Goal: Information Seeking & Learning: Learn about a topic

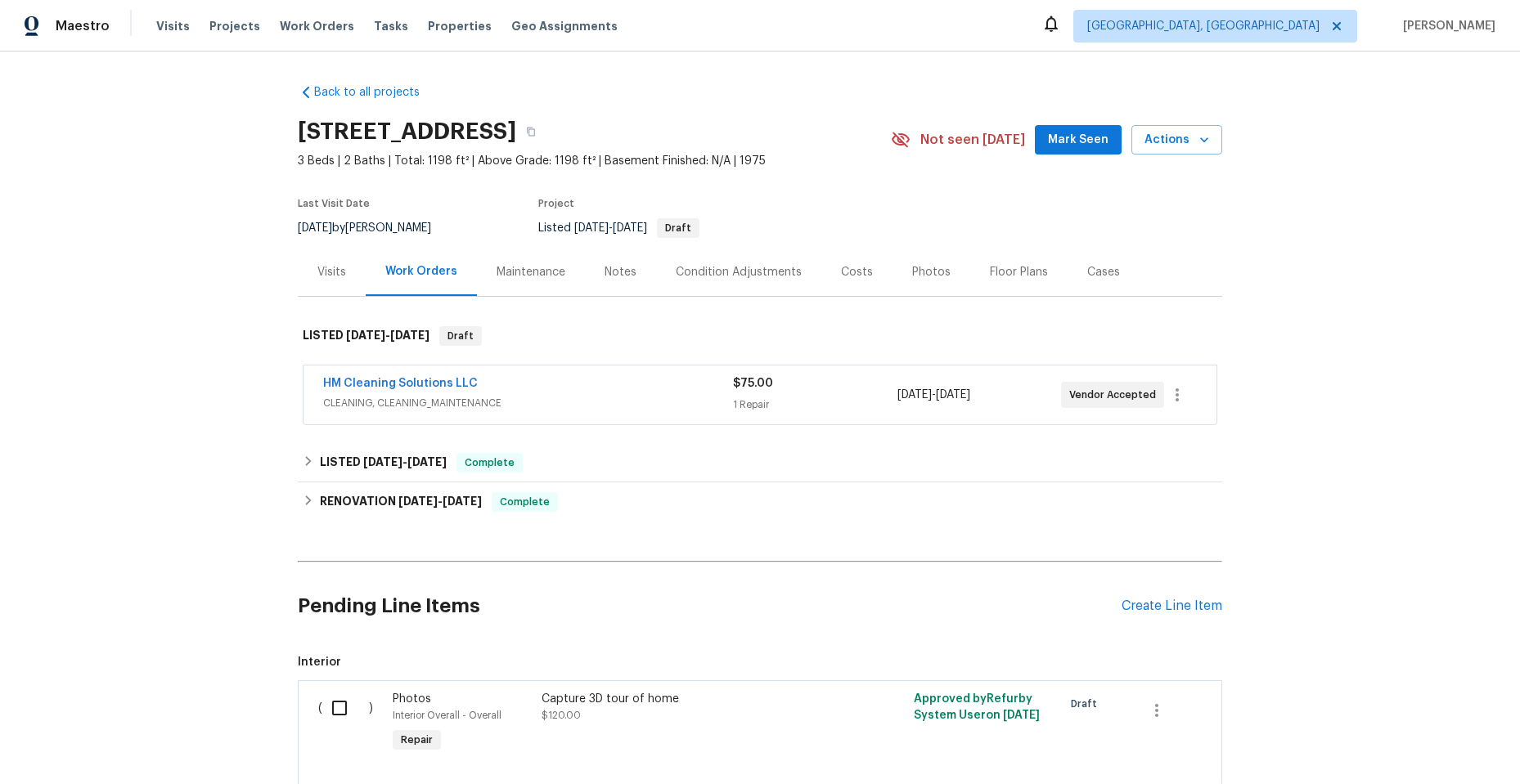
click at [618, 389] on div "HM Cleaning Solutions LLC" at bounding box center [528, 385] width 410 height 20
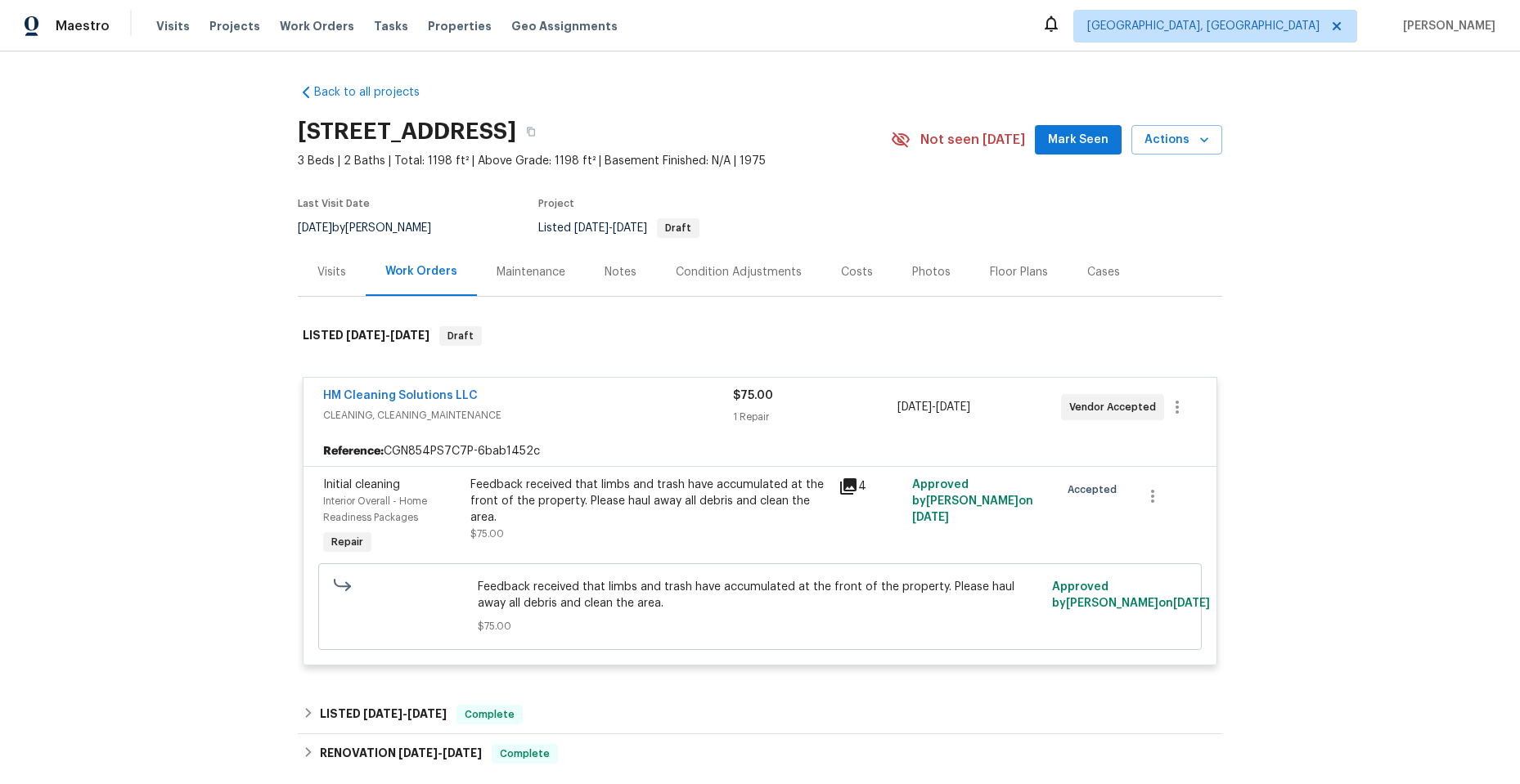
click at [842, 485] on icon at bounding box center [848, 486] width 17 height 17
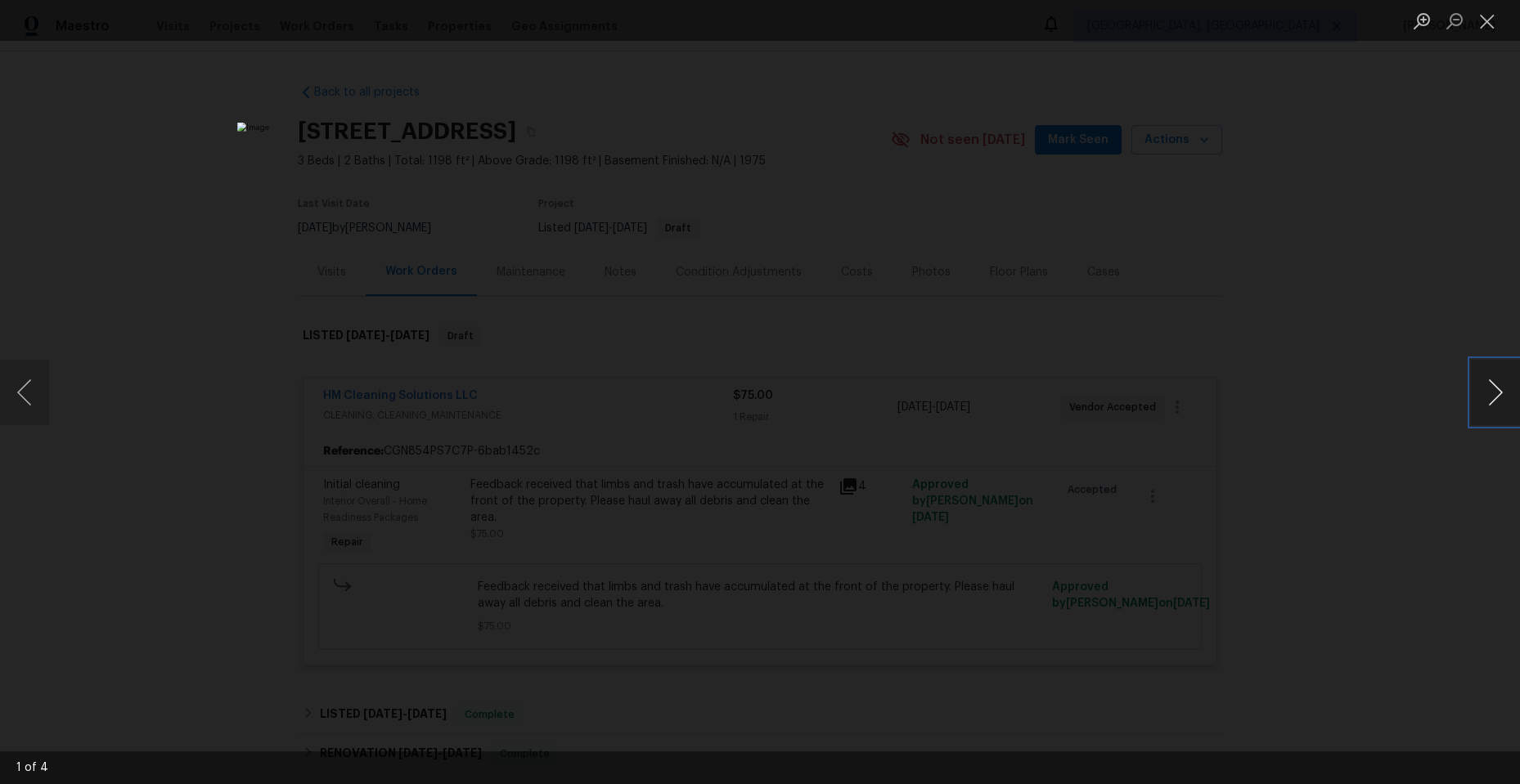
click at [1493, 393] on button "Next image" at bounding box center [1495, 392] width 49 height 66
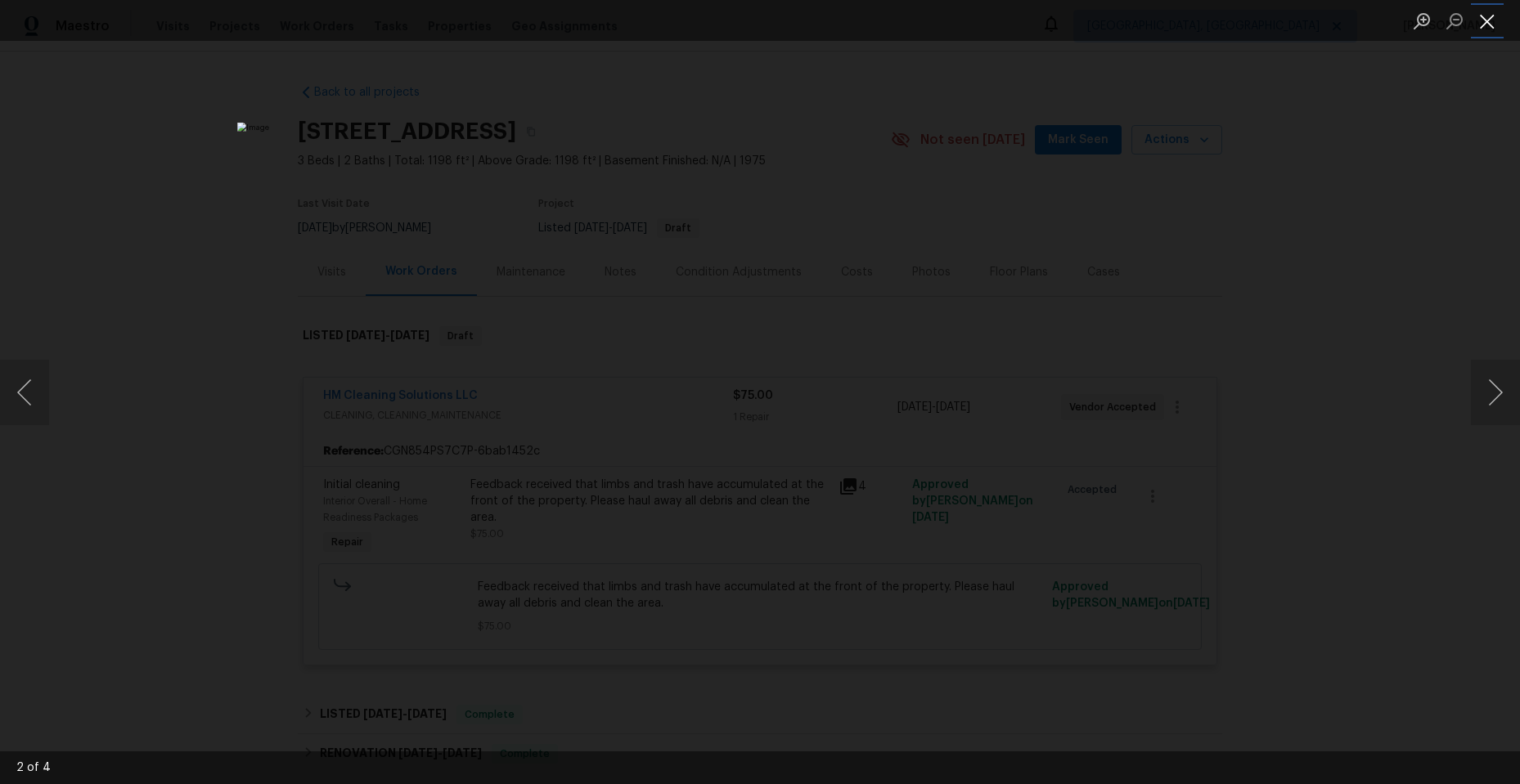
click at [1489, 16] on button "Close lightbox" at bounding box center [1487, 21] width 32 height 28
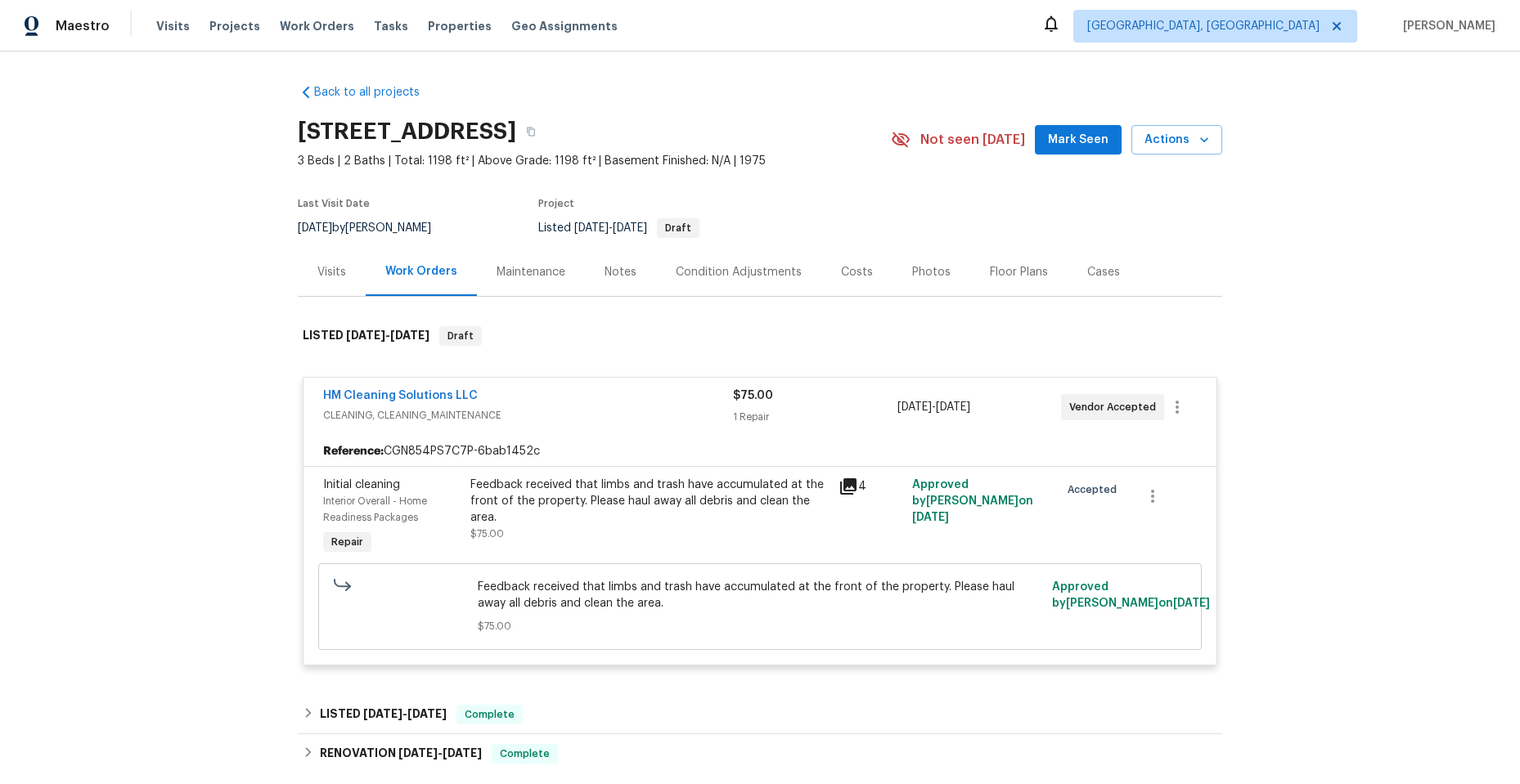
click at [662, 406] on div "HM Cleaning Solutions LLC" at bounding box center [528, 398] width 410 height 20
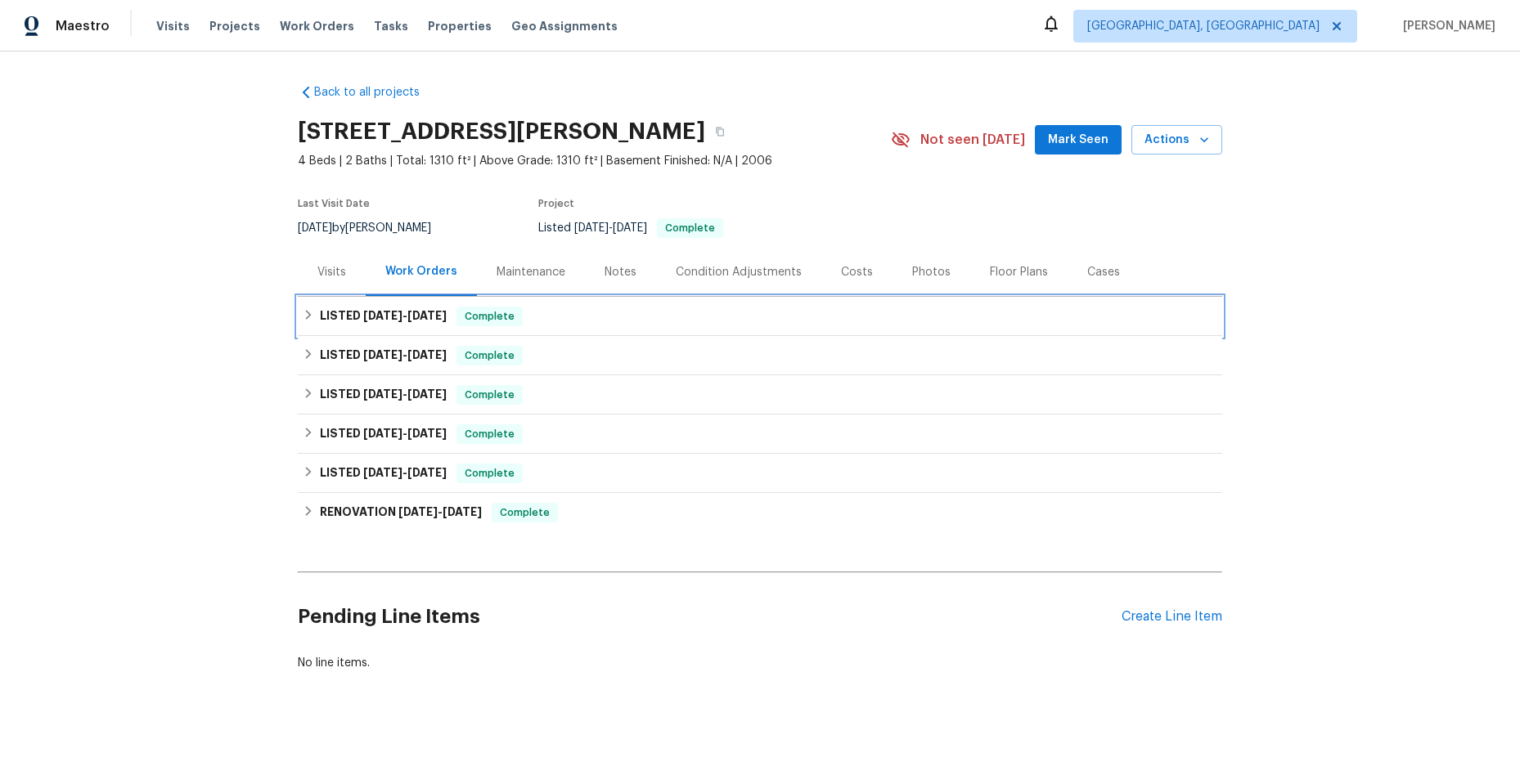
click at [306, 313] on icon at bounding box center [309, 315] width 6 height 10
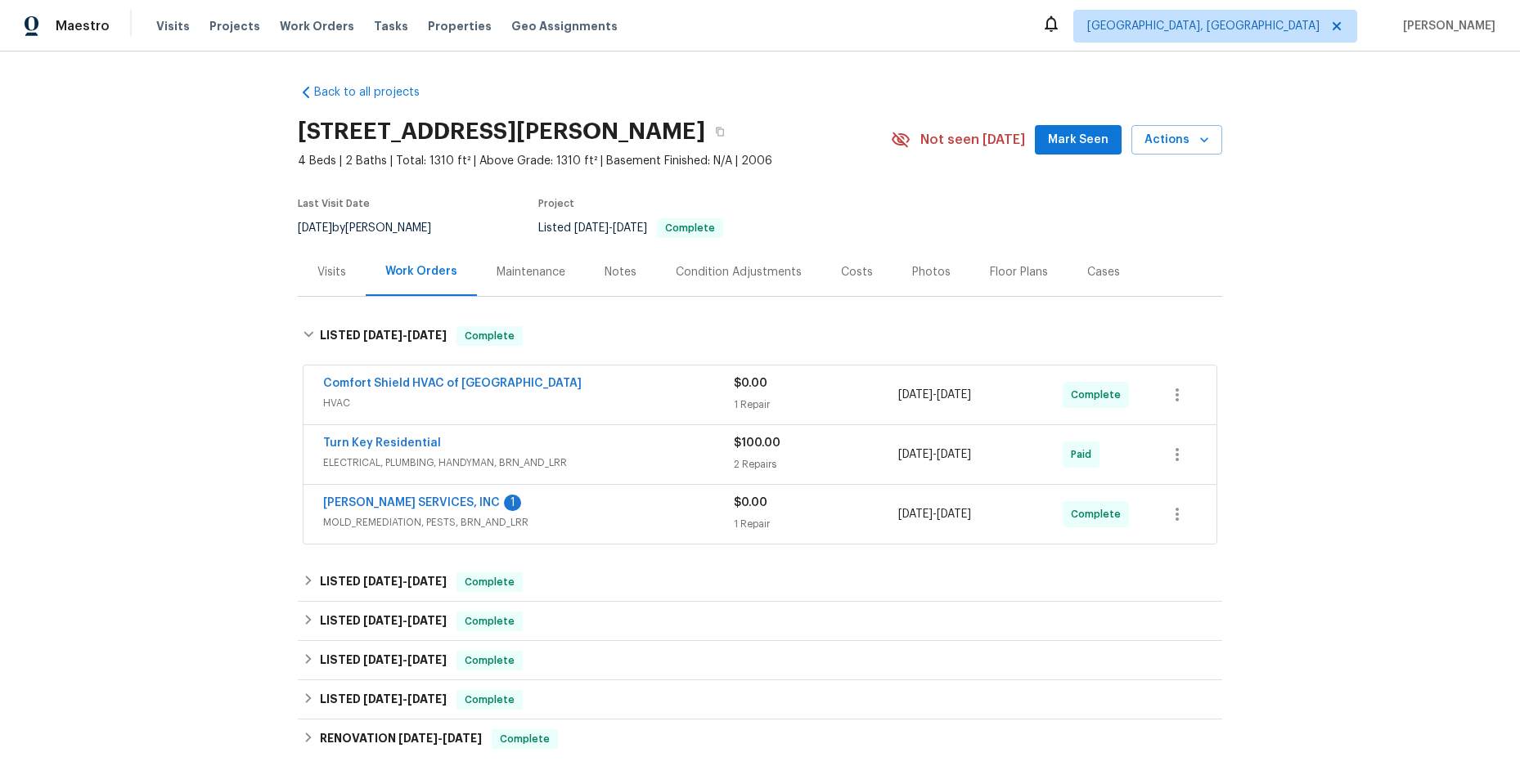
click at [606, 394] on div "Comfort Shield HVAC of NC" at bounding box center [528, 385] width 411 height 20
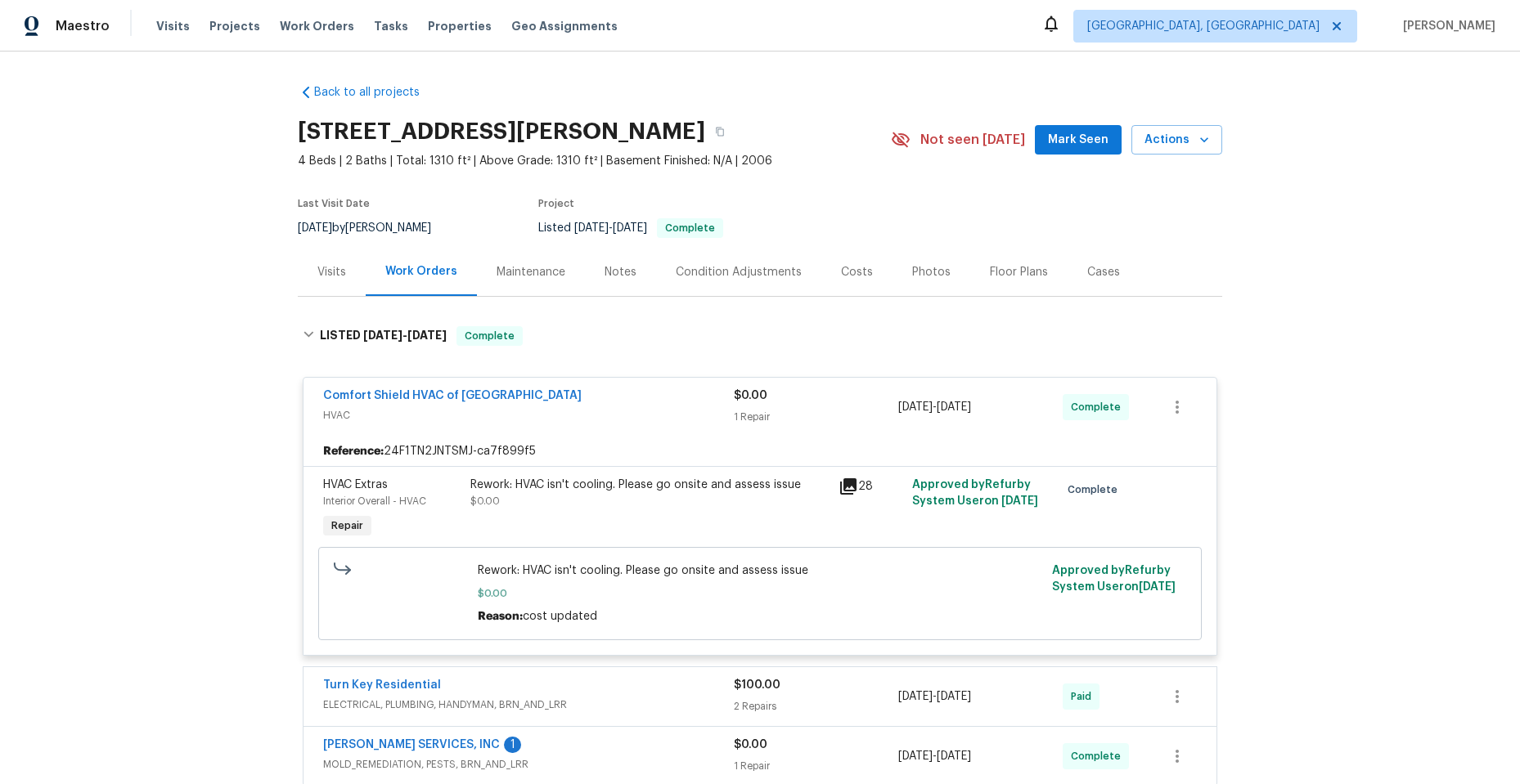
click at [606, 400] on div "Comfort Shield HVAC of NC" at bounding box center [528, 398] width 411 height 20
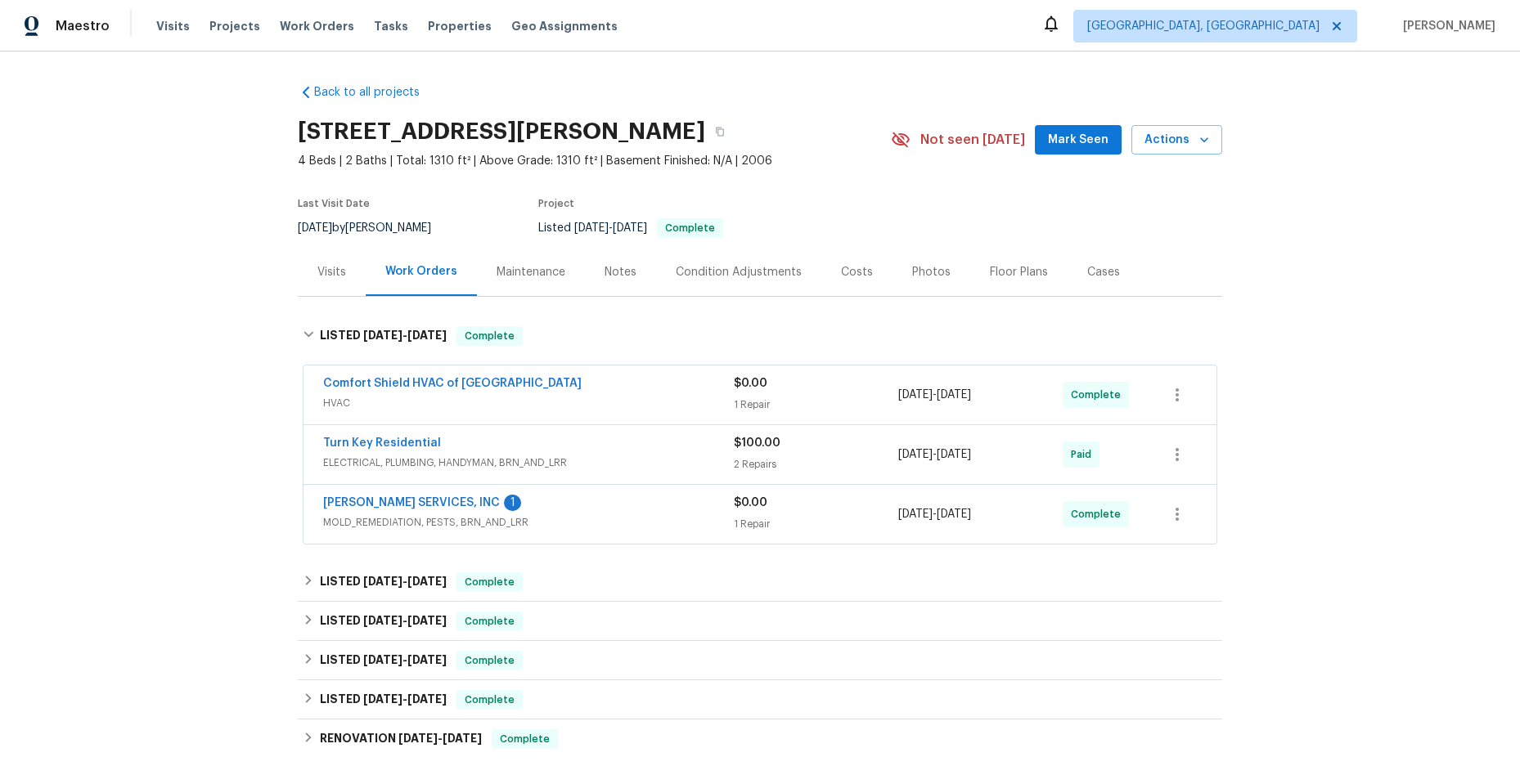
click at [648, 452] on div "Turn Key Residential" at bounding box center [528, 445] width 411 height 20
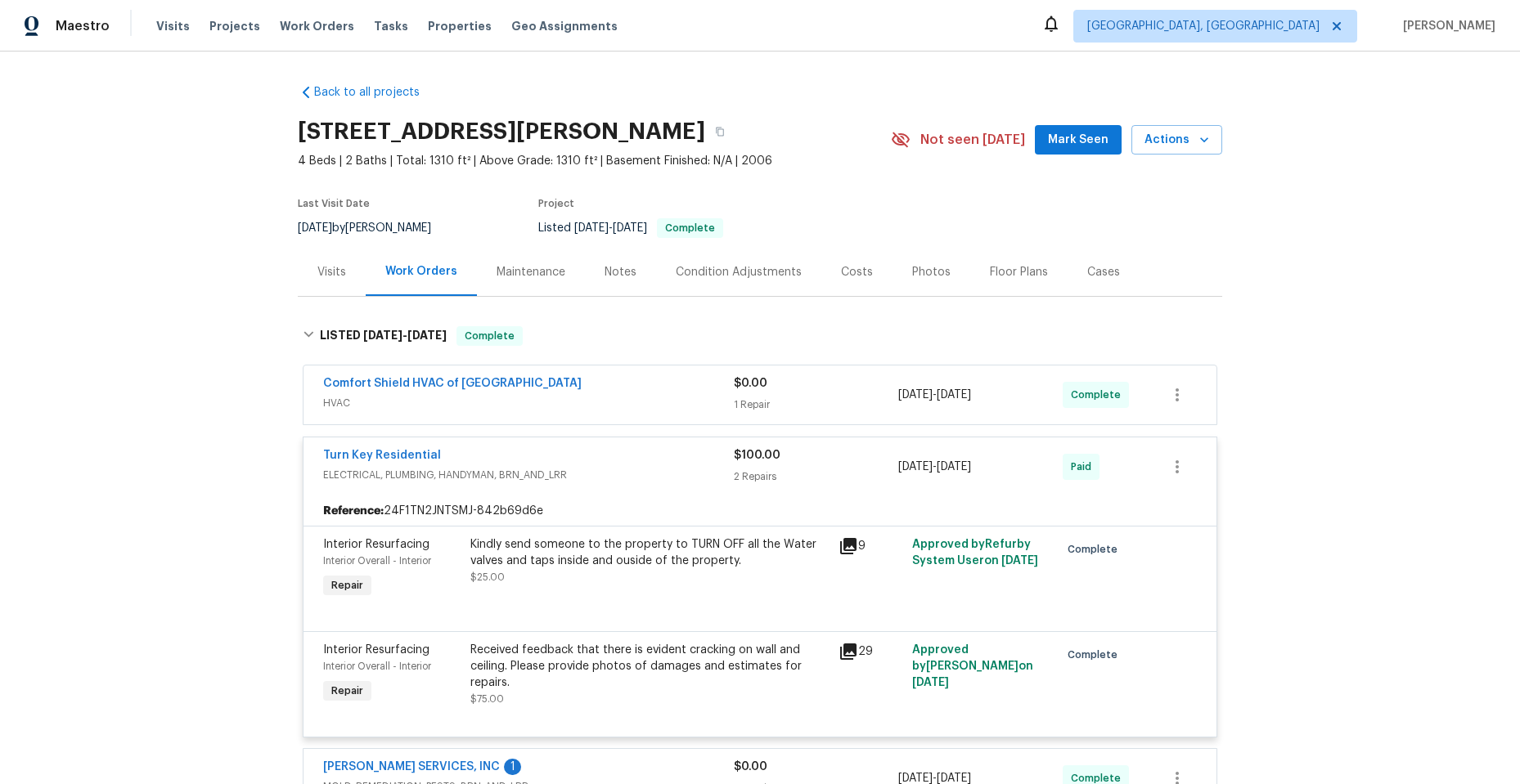
click at [637, 463] on div "Turn Key Residential" at bounding box center [528, 458] width 411 height 20
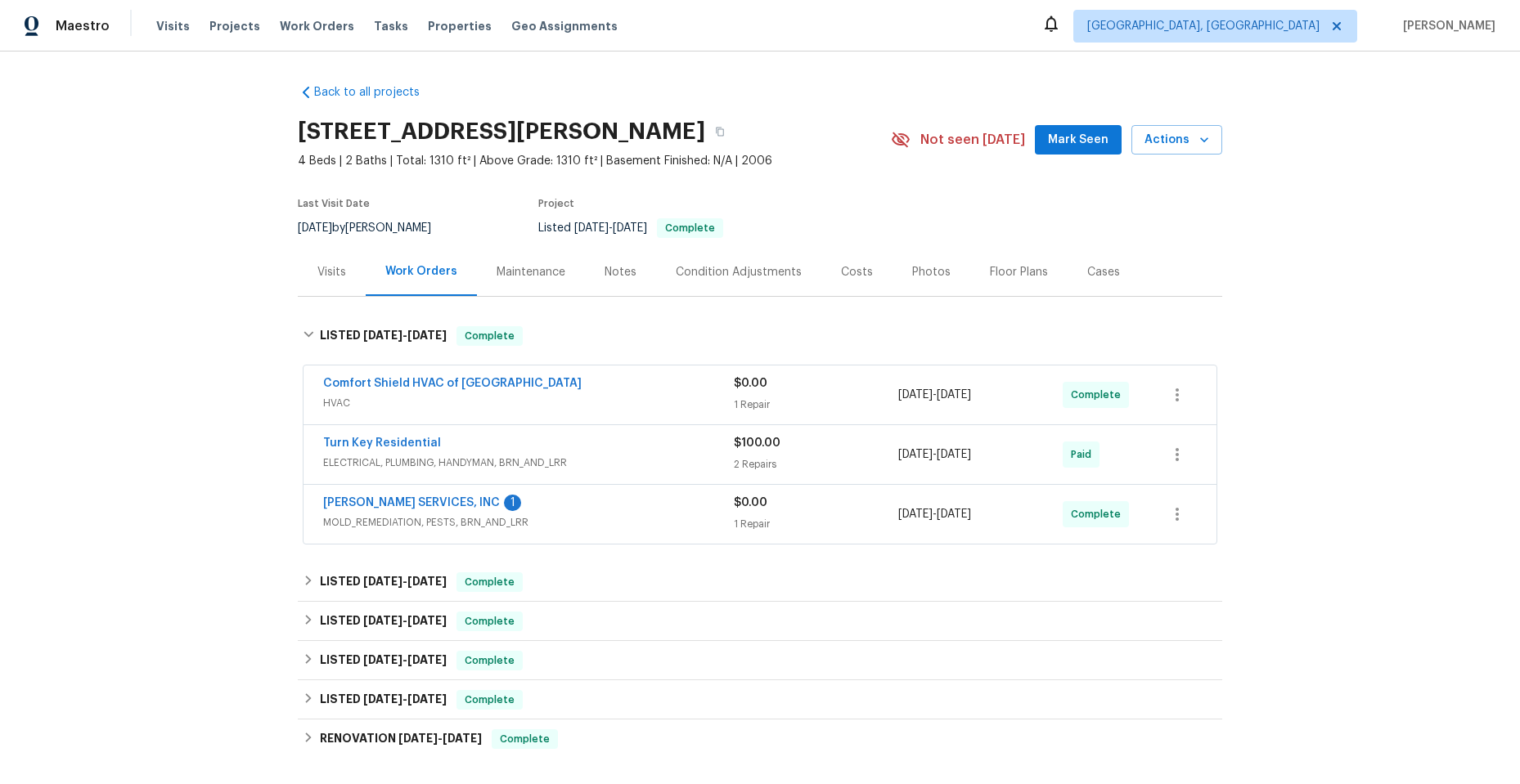
click at [621, 454] on div "Turn Key Residential" at bounding box center [528, 445] width 411 height 20
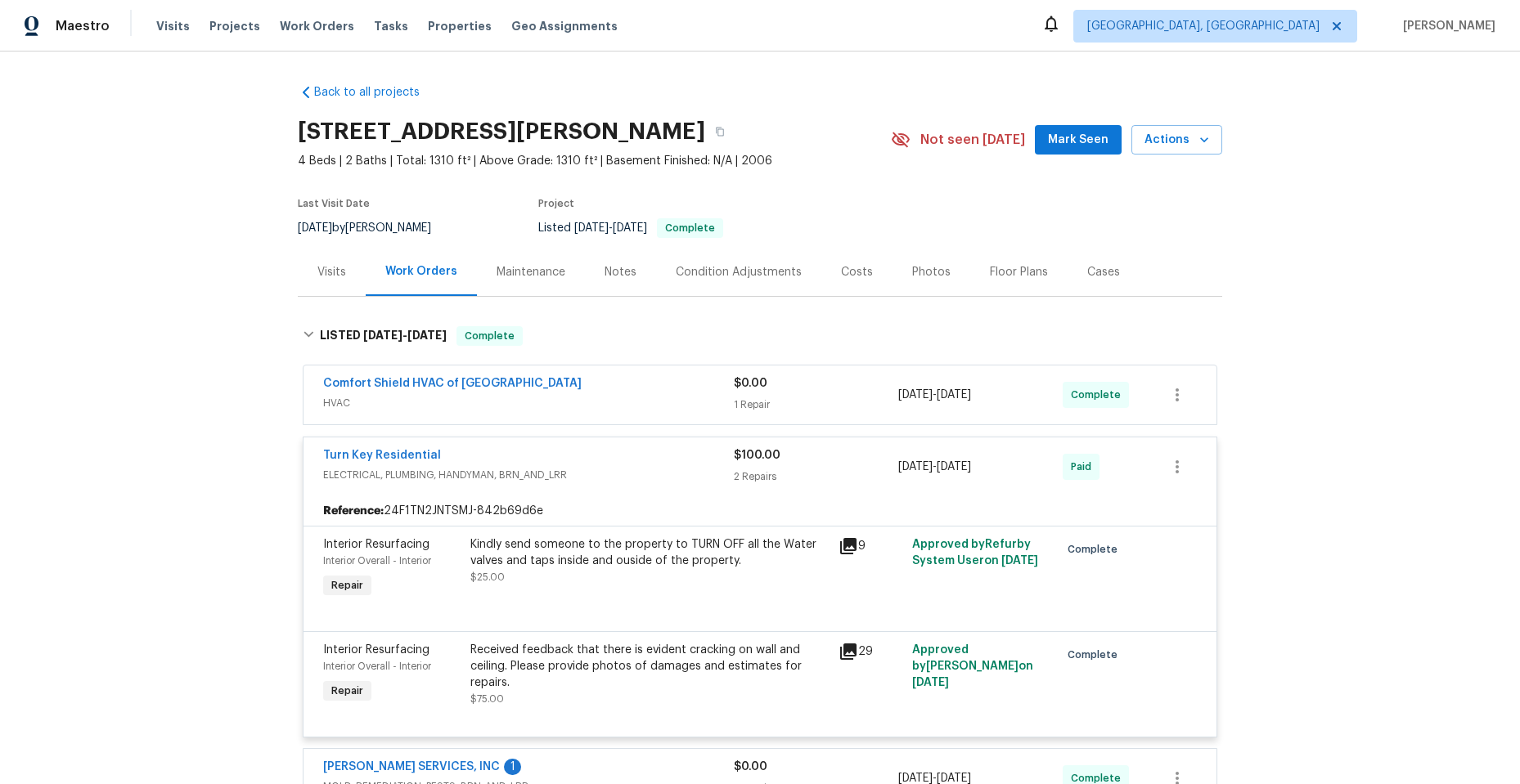
click at [620, 462] on div "Turn Key Residential" at bounding box center [528, 458] width 411 height 20
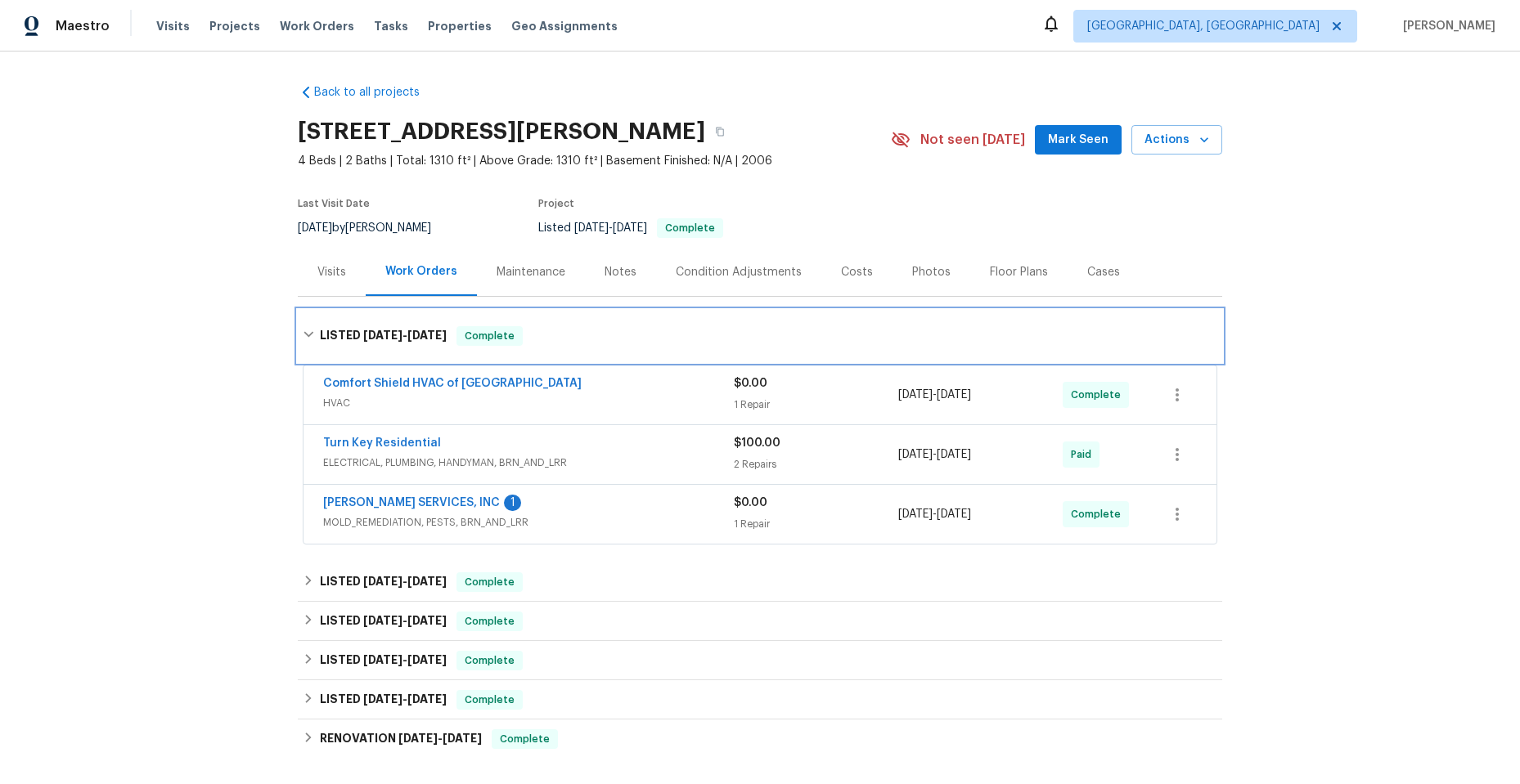
click at [308, 331] on icon at bounding box center [309, 335] width 12 height 12
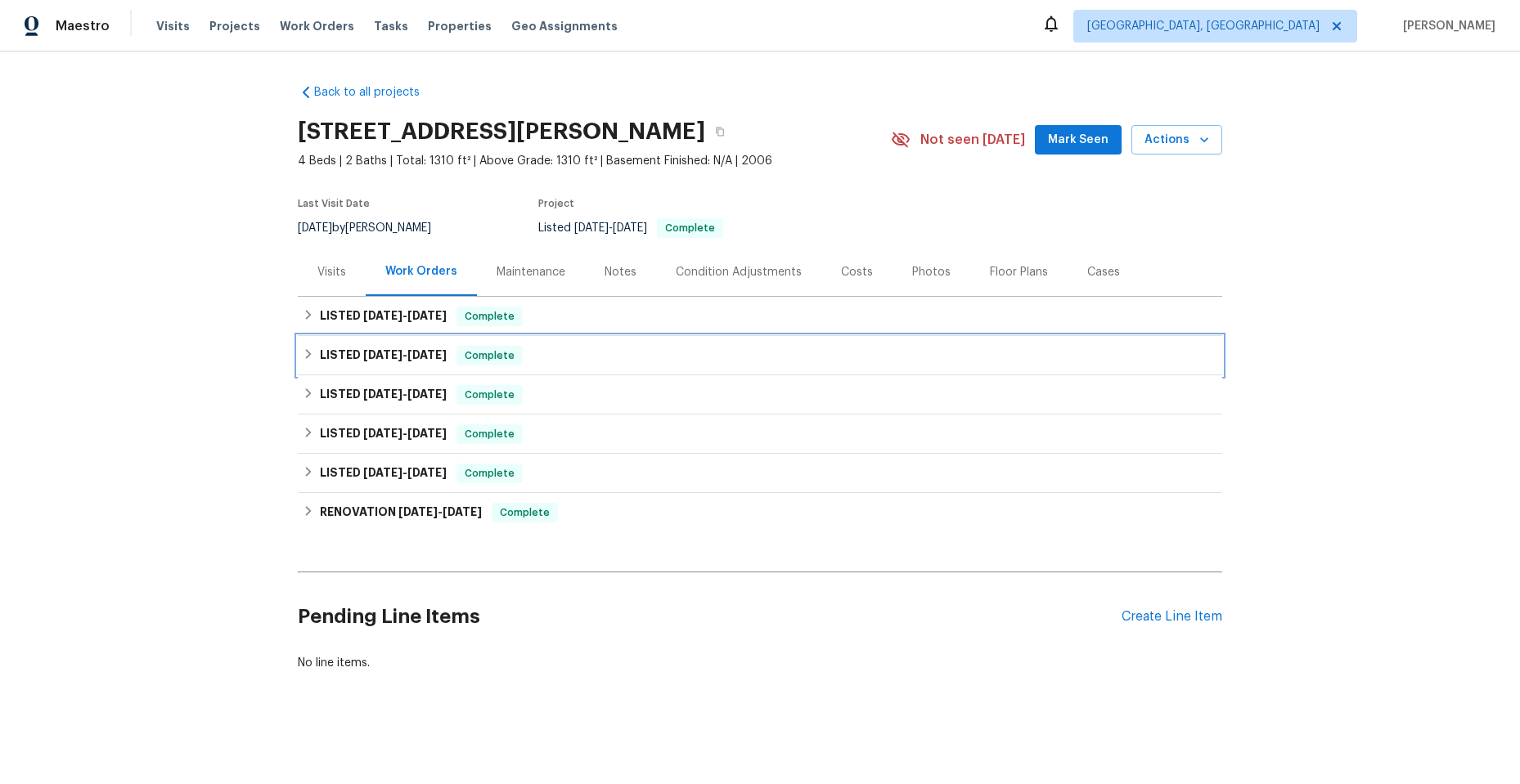
click at [303, 351] on icon at bounding box center [309, 355] width 12 height 12
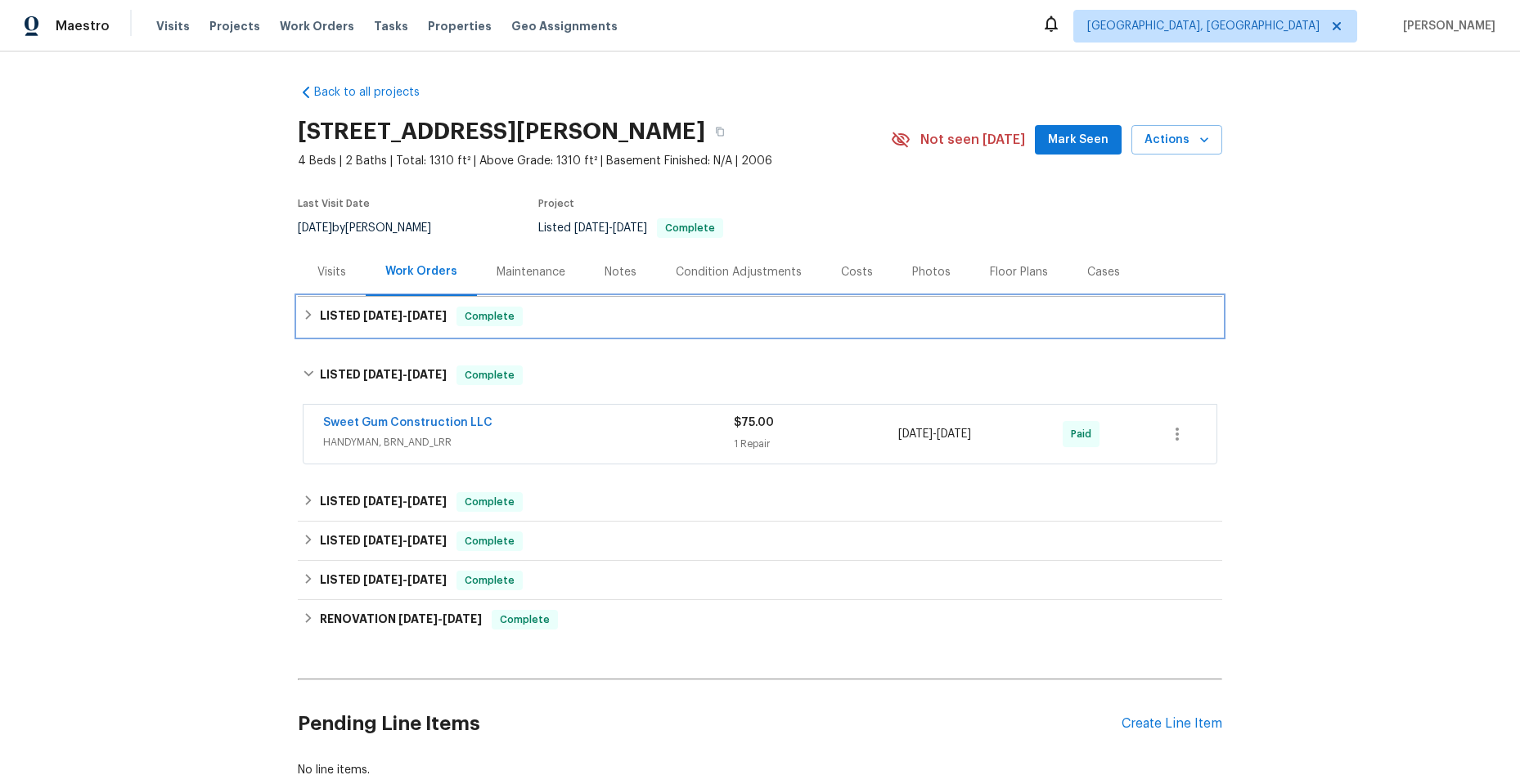
click at [303, 307] on div "LISTED 8/4/25 - 8/13/25 Complete" at bounding box center [760, 317] width 914 height 20
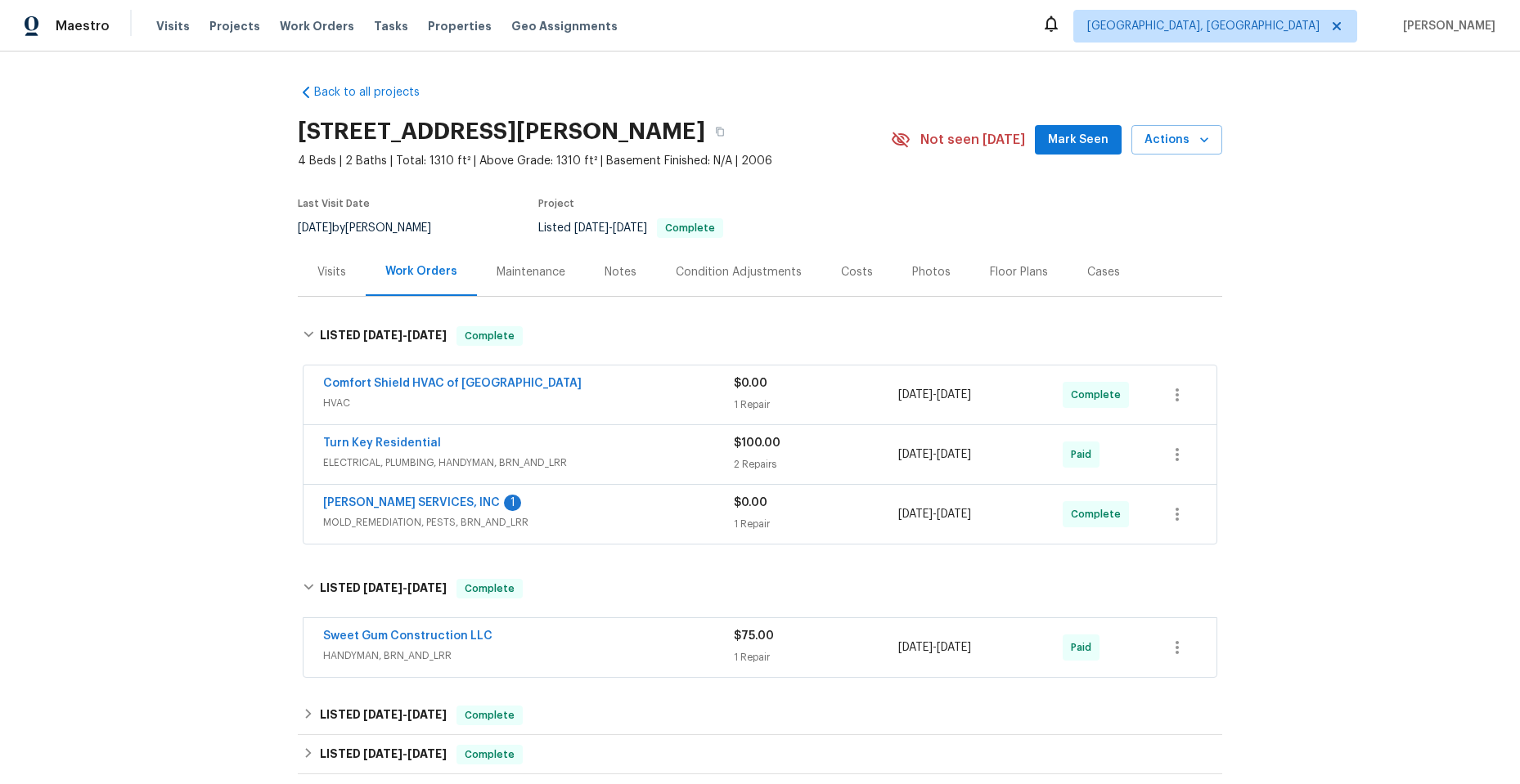
click at [602, 504] on div "CANADY'S SERVICES, INC 1" at bounding box center [528, 505] width 411 height 20
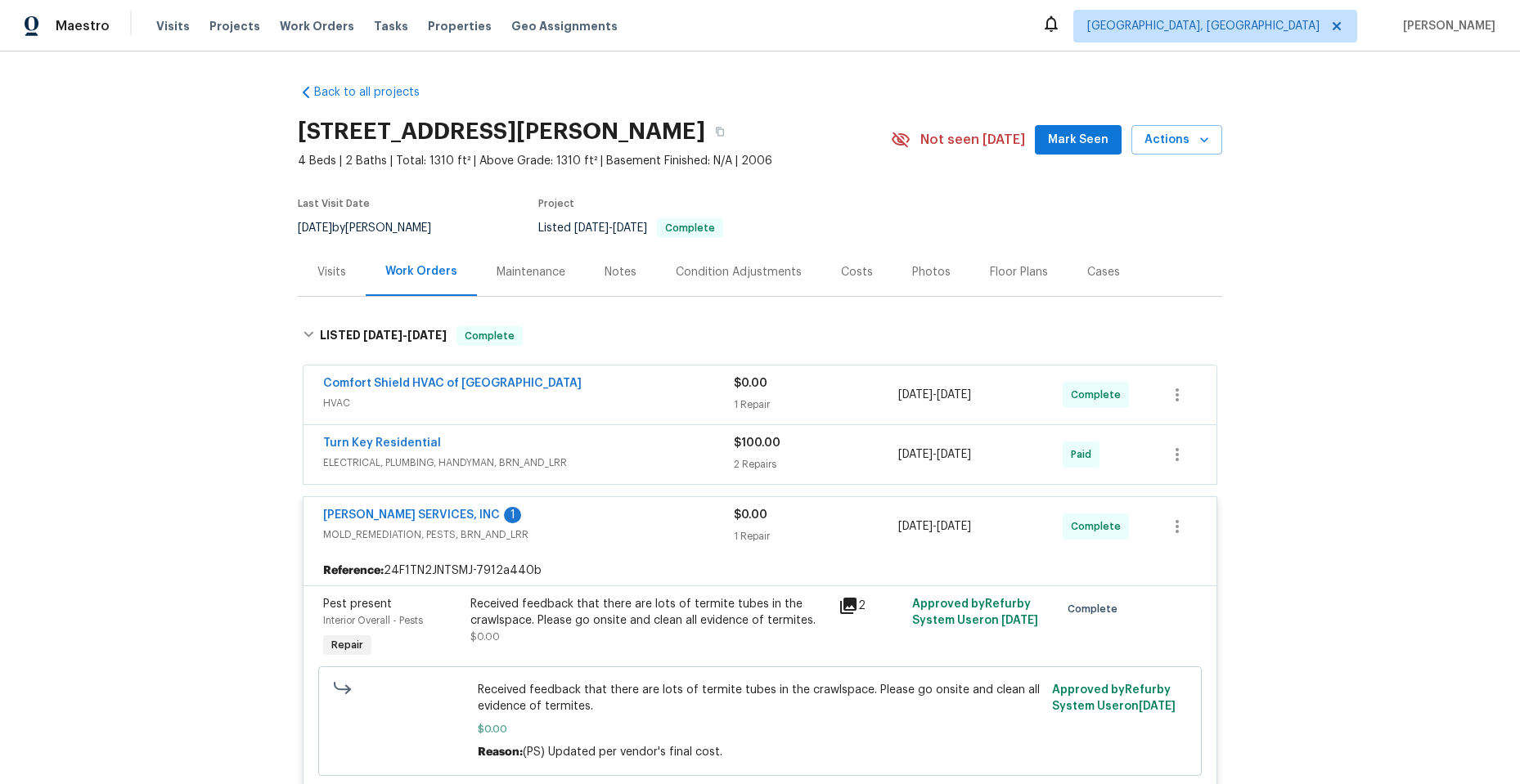
click at [607, 458] on span "ELECTRICAL, PLUMBING, HANDYMAN, BRN_AND_LRR" at bounding box center [528, 463] width 411 height 17
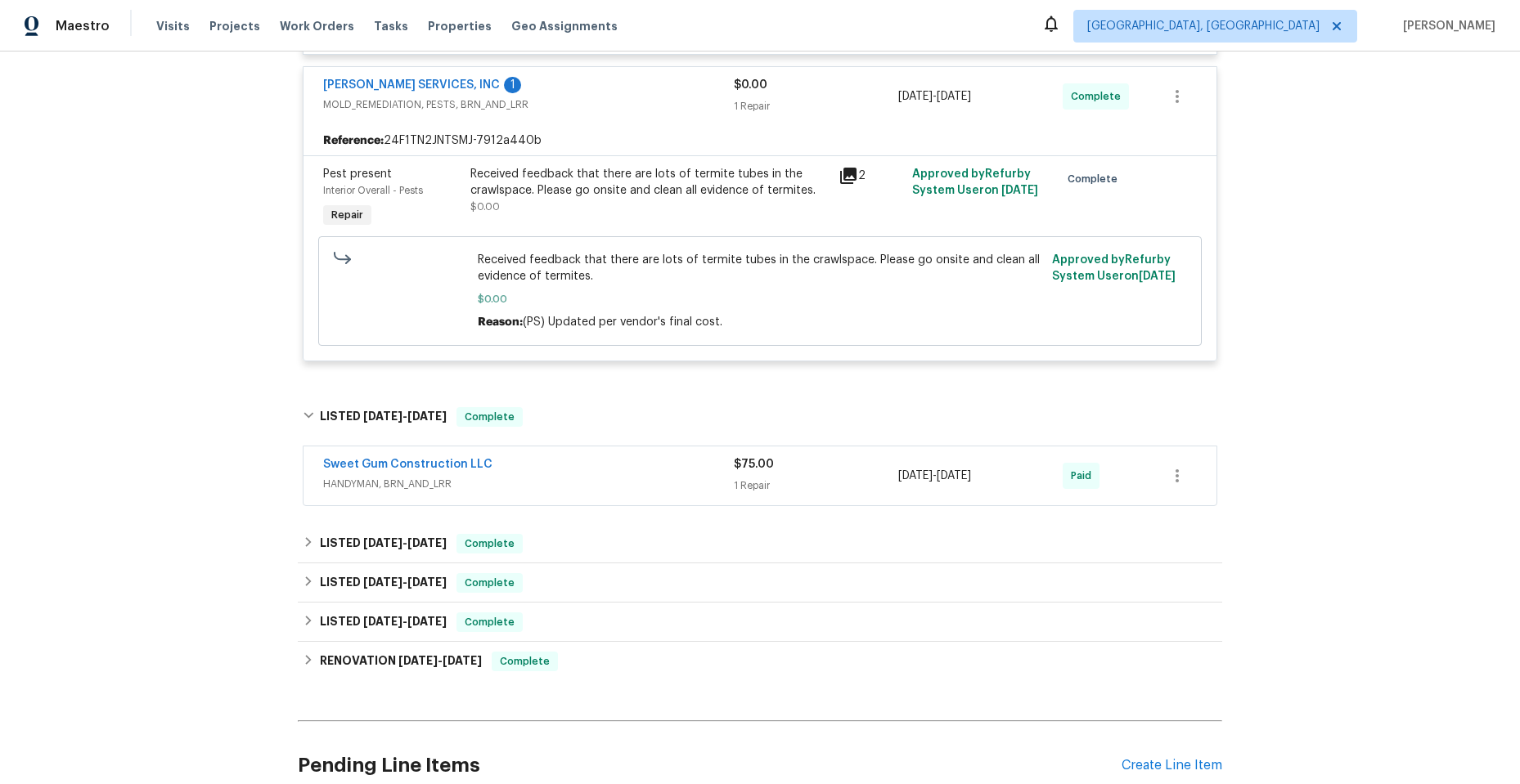
scroll to position [736, 0]
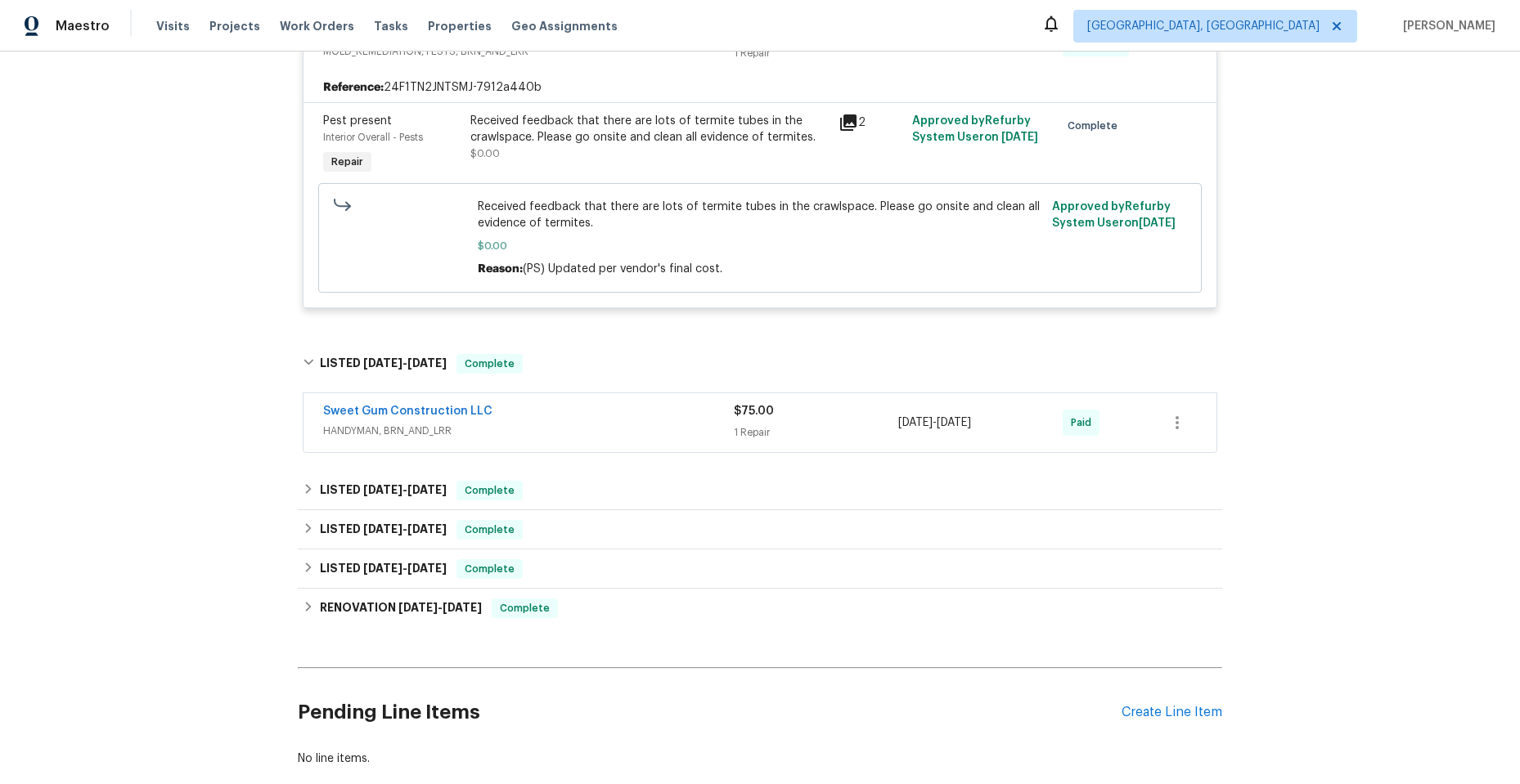
click at [566, 434] on span "HANDYMAN, BRN_AND_LRR" at bounding box center [528, 431] width 411 height 17
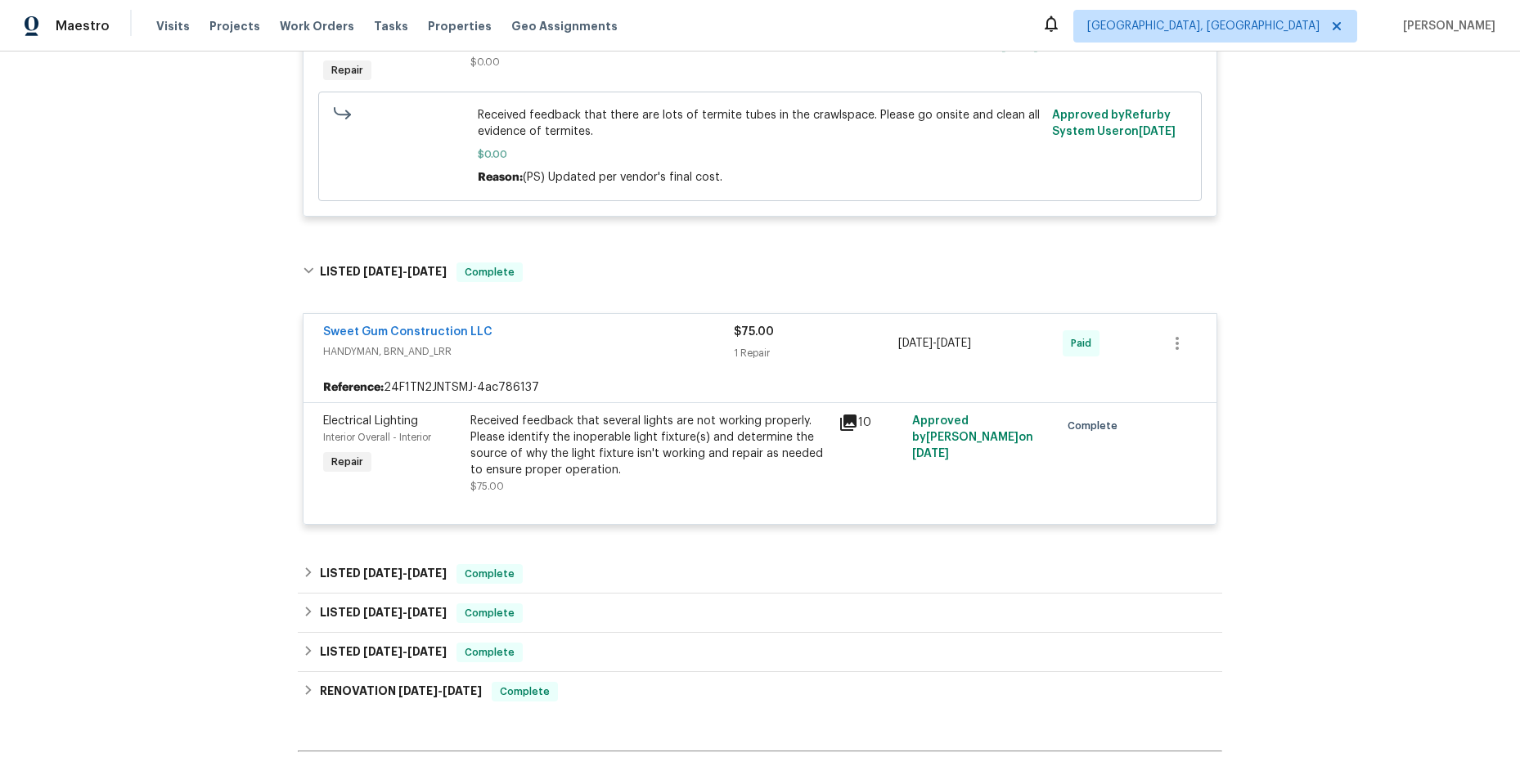
scroll to position [900, 0]
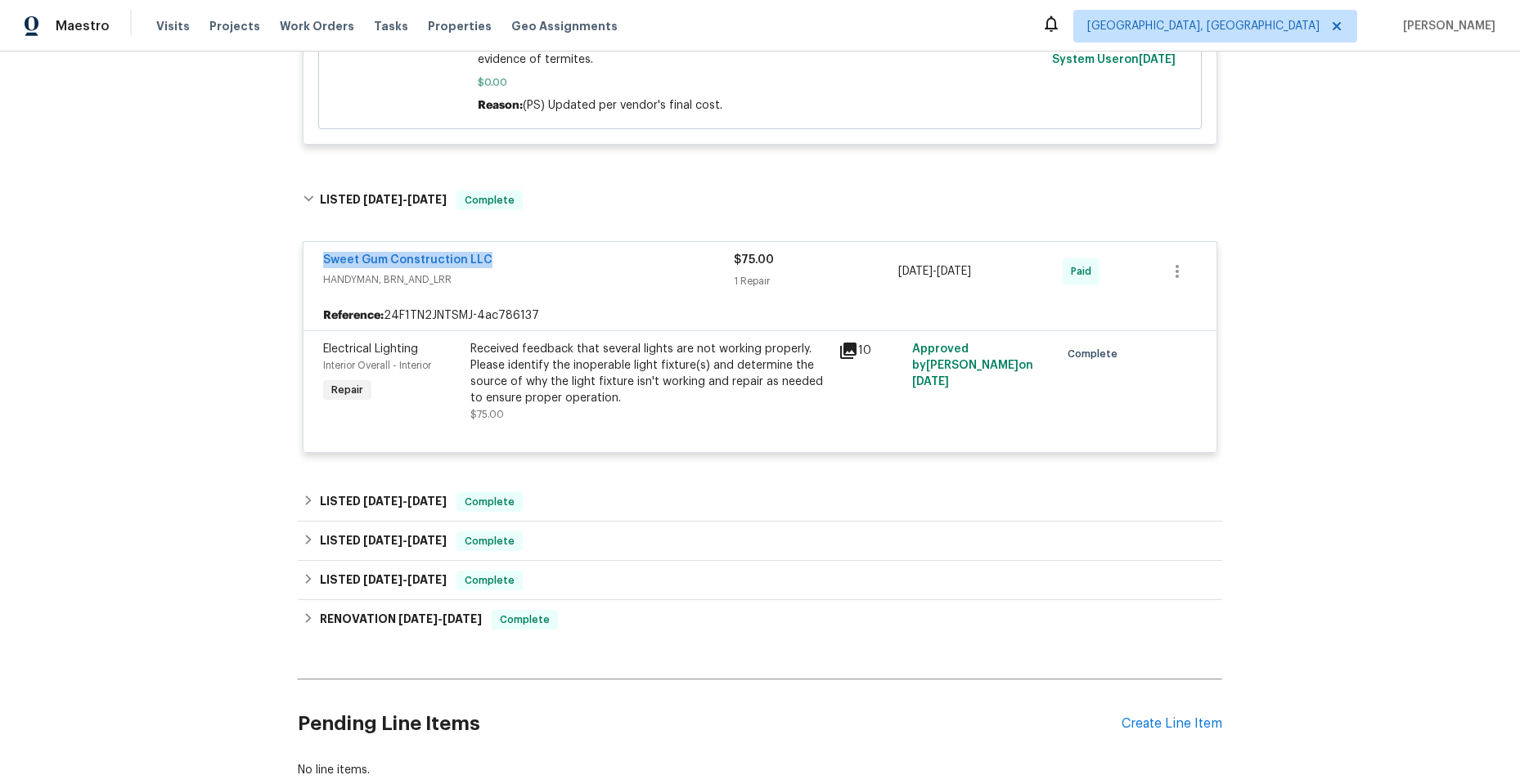
drag, startPoint x: 308, startPoint y: 259, endPoint x: 479, endPoint y: 255, distance: 171.0
click at [479, 255] on div "Sweet Gum Construction LLC HANDYMAN, BRN_AND_LRR $75.00 1 Repair 7/17/2025 - 7/…" at bounding box center [760, 271] width 912 height 59
copy link "Sweet Gum Construction LLC"
click at [842, 351] on icon at bounding box center [848, 351] width 17 height 17
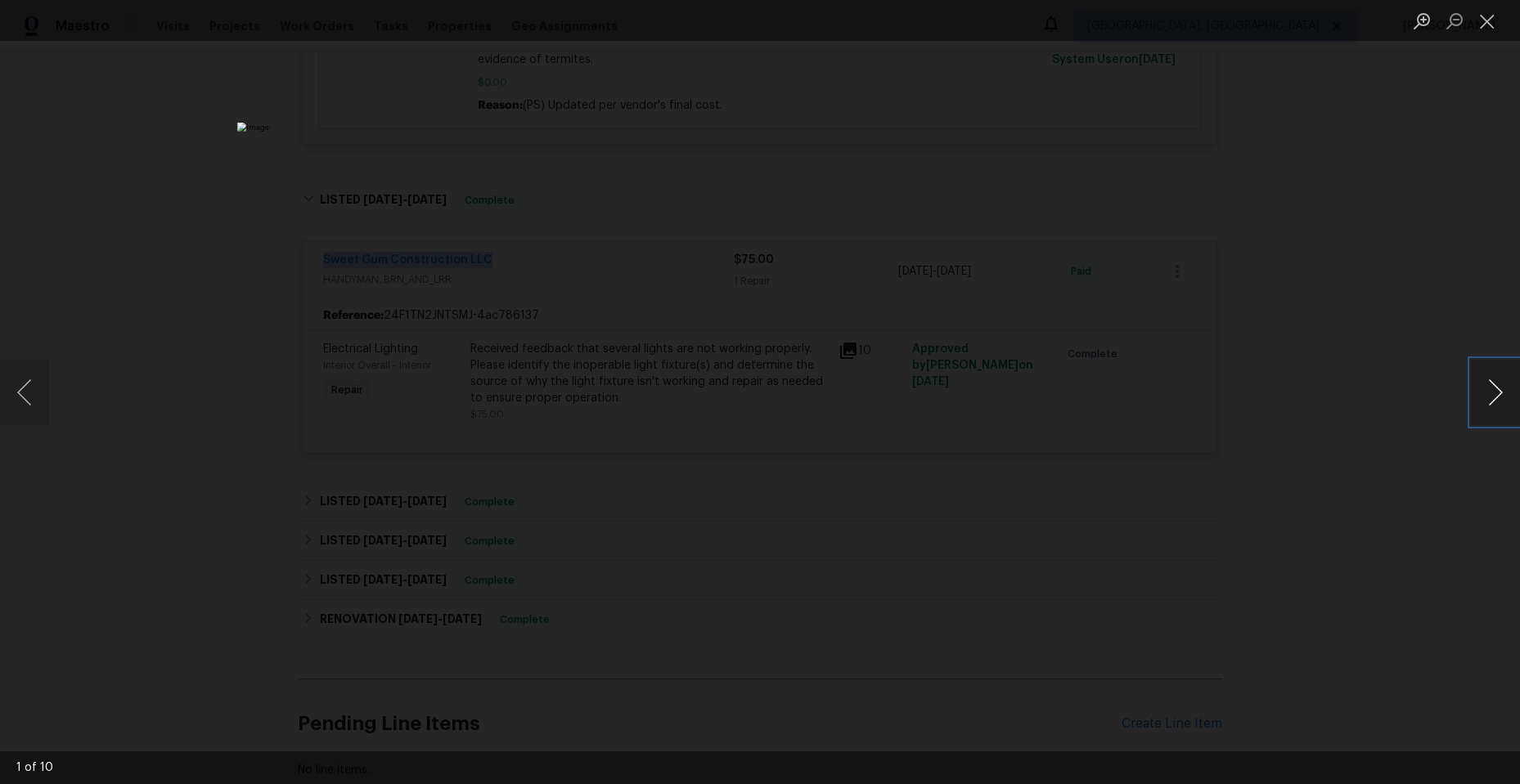
click at [1500, 386] on button "Next image" at bounding box center [1495, 392] width 49 height 66
click at [1495, 386] on button "Next image" at bounding box center [1495, 392] width 49 height 66
click at [1494, 385] on button "Next image" at bounding box center [1495, 392] width 49 height 66
click at [1492, 384] on button "Next image" at bounding box center [1495, 392] width 49 height 66
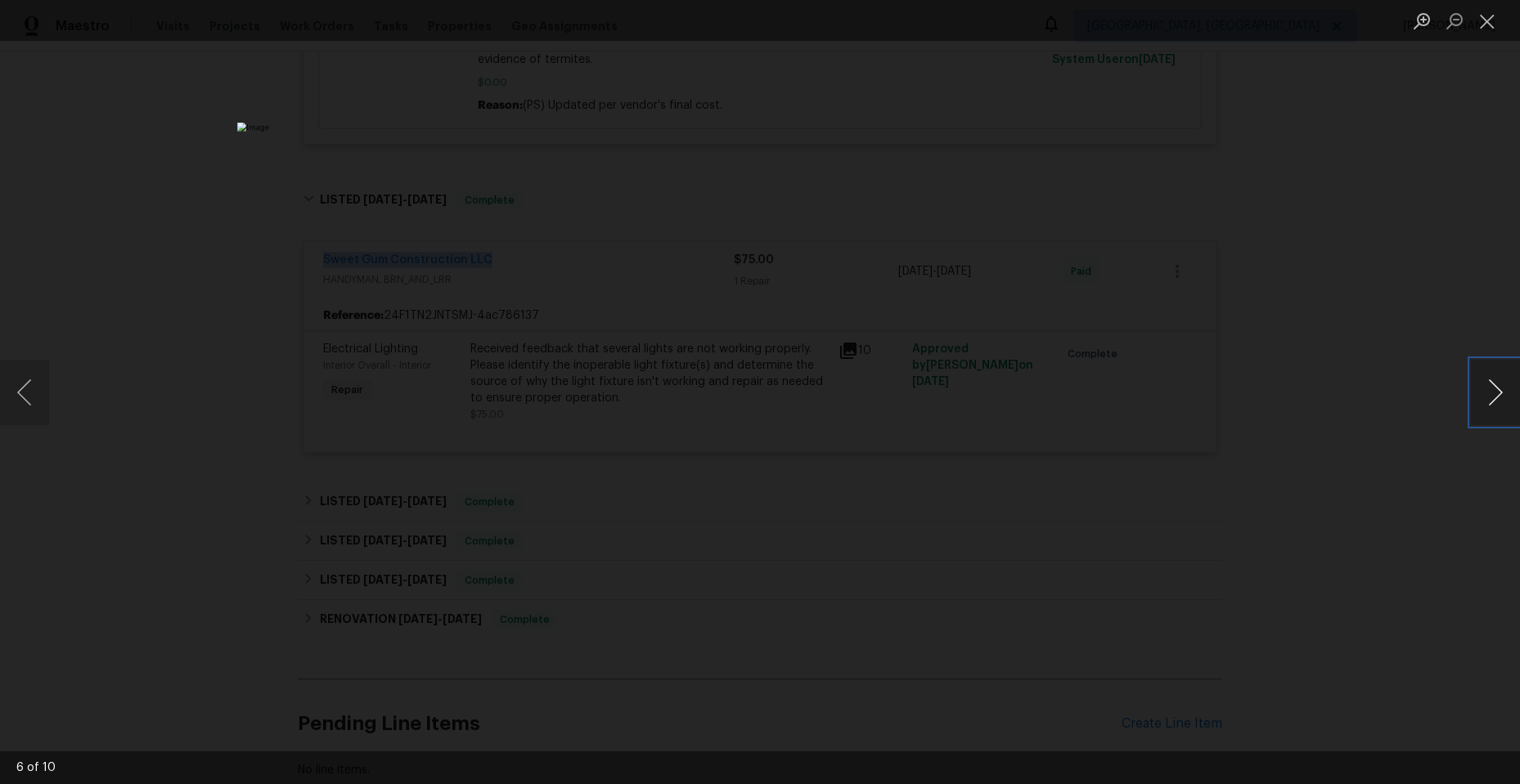
click at [1492, 384] on button "Next image" at bounding box center [1495, 392] width 49 height 66
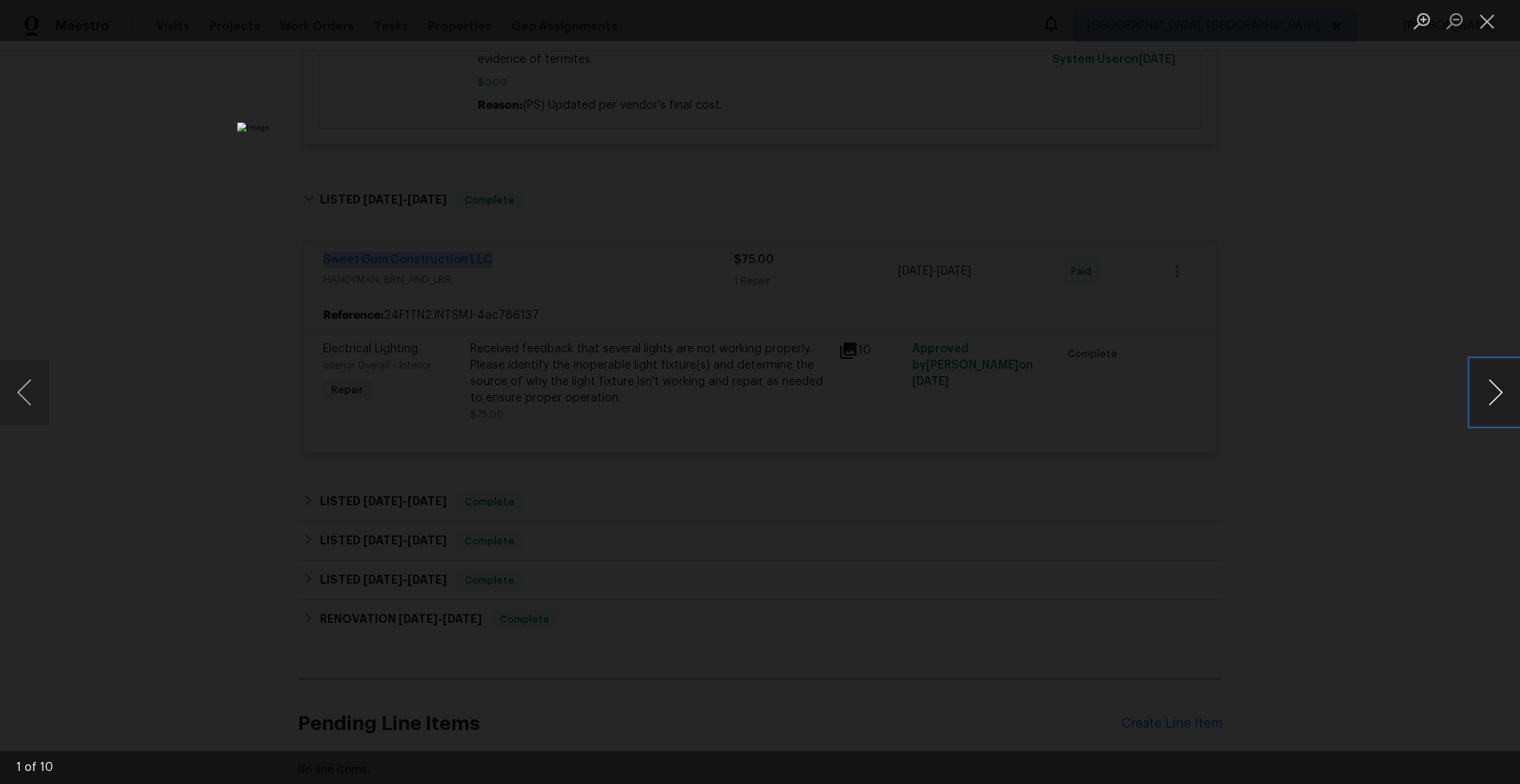
click at [1492, 384] on button "Next image" at bounding box center [1495, 392] width 49 height 66
click at [1493, 24] on button "Close lightbox" at bounding box center [1487, 21] width 32 height 28
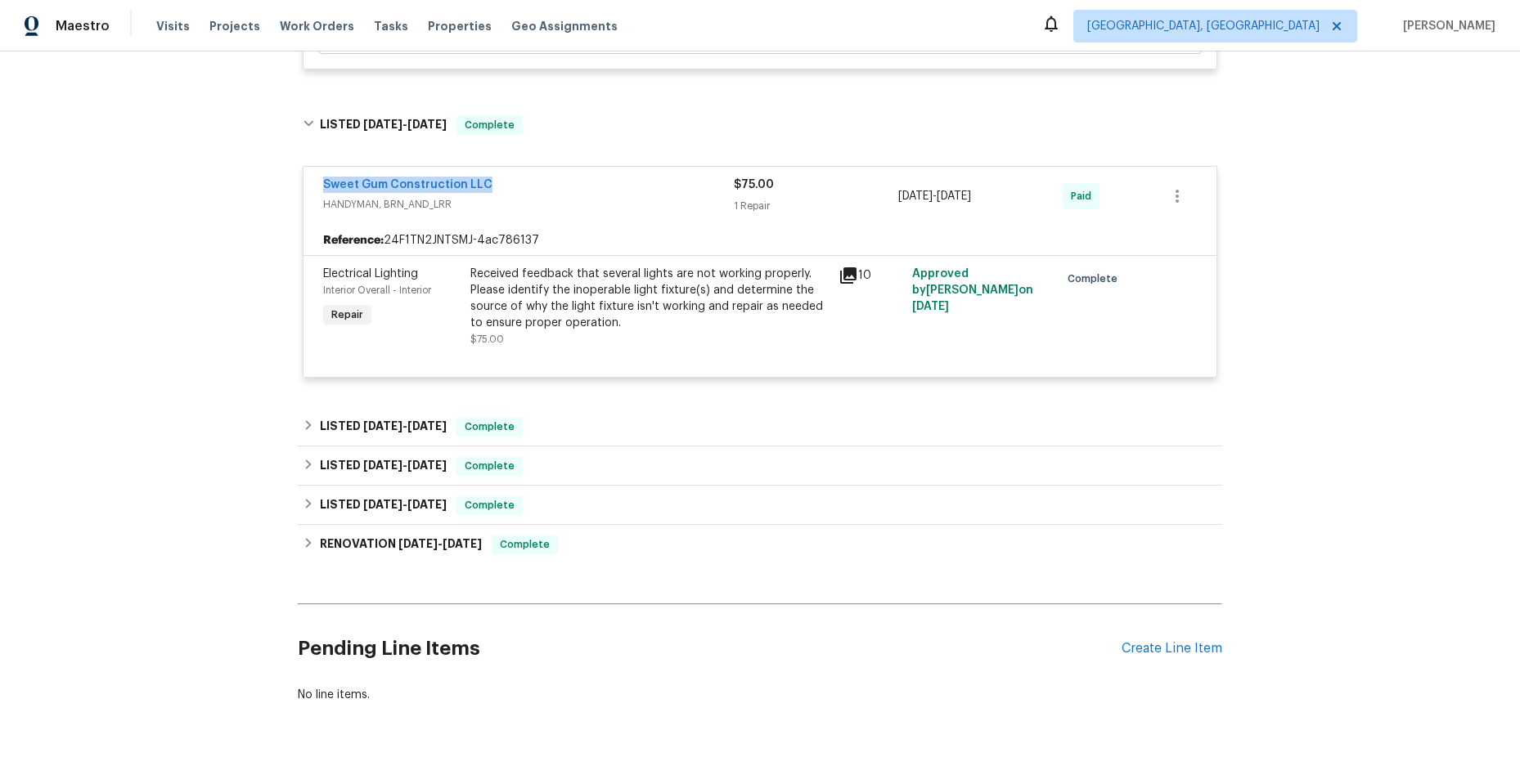
scroll to position [982, 0]
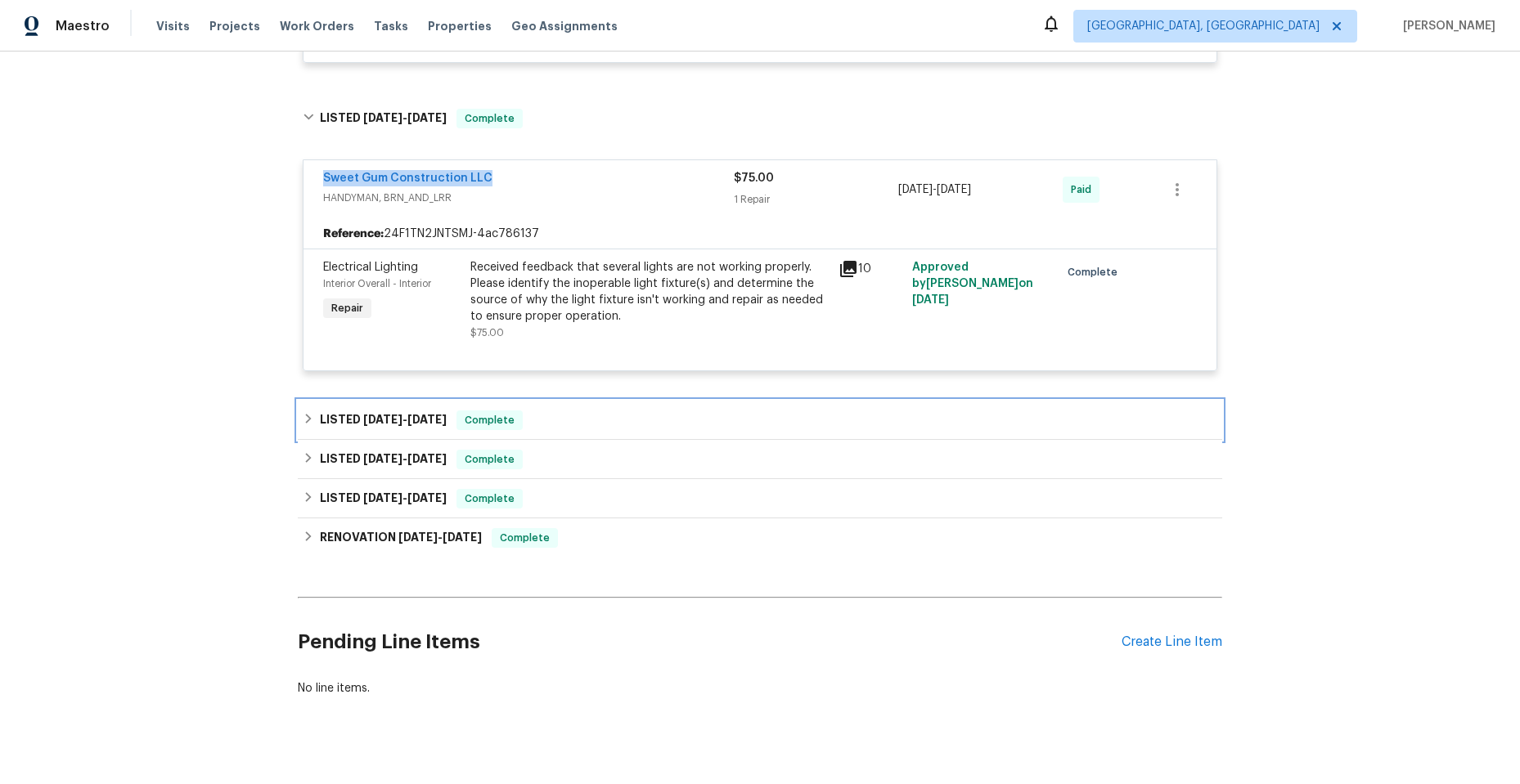
click at [298, 414] on div "LISTED 6/9/25 - 6/10/25 Complete" at bounding box center [760, 420] width 924 height 39
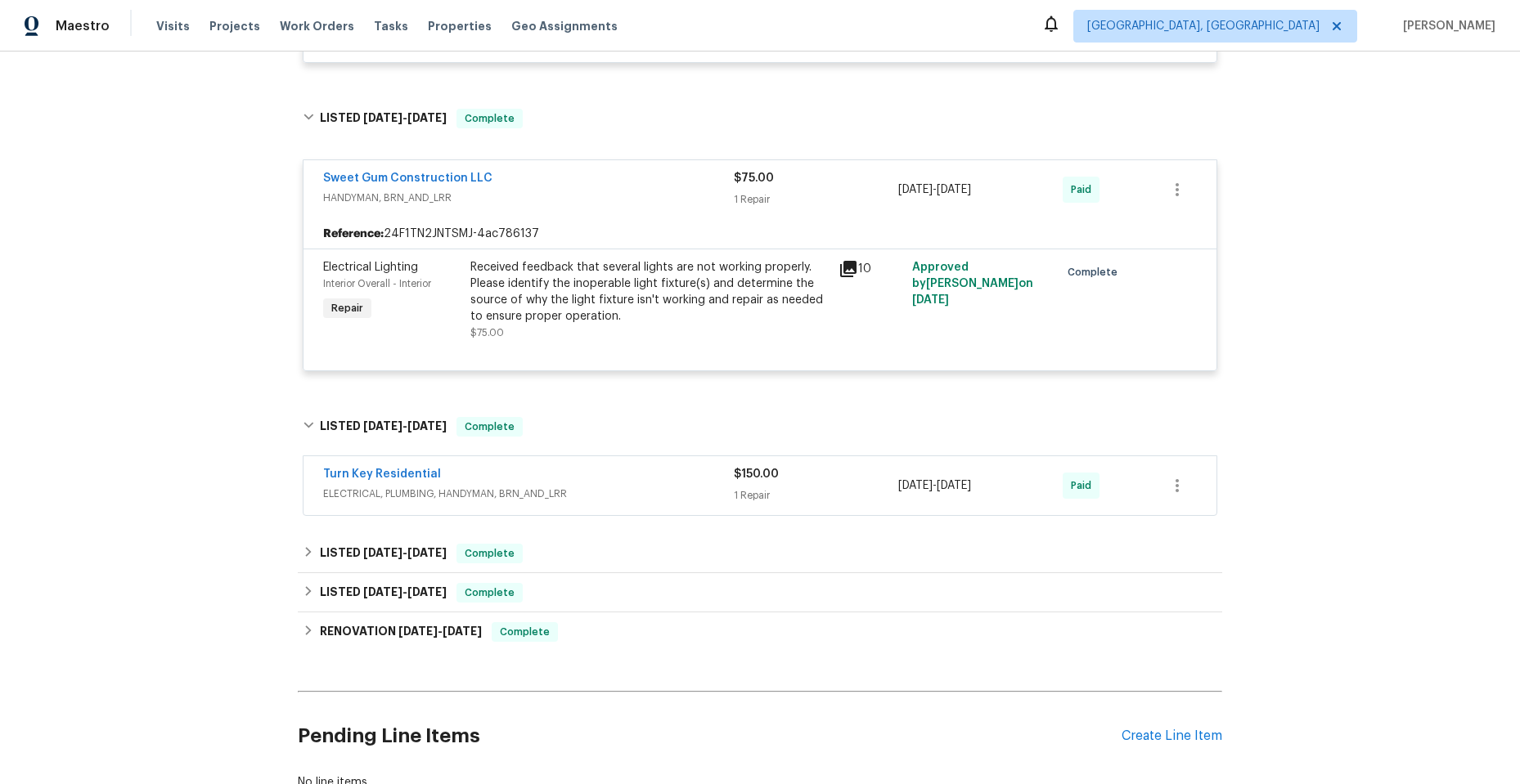
click at [670, 488] on span "ELECTRICAL, PLUMBING, HANDYMAN, BRN_AND_LRR" at bounding box center [528, 494] width 411 height 17
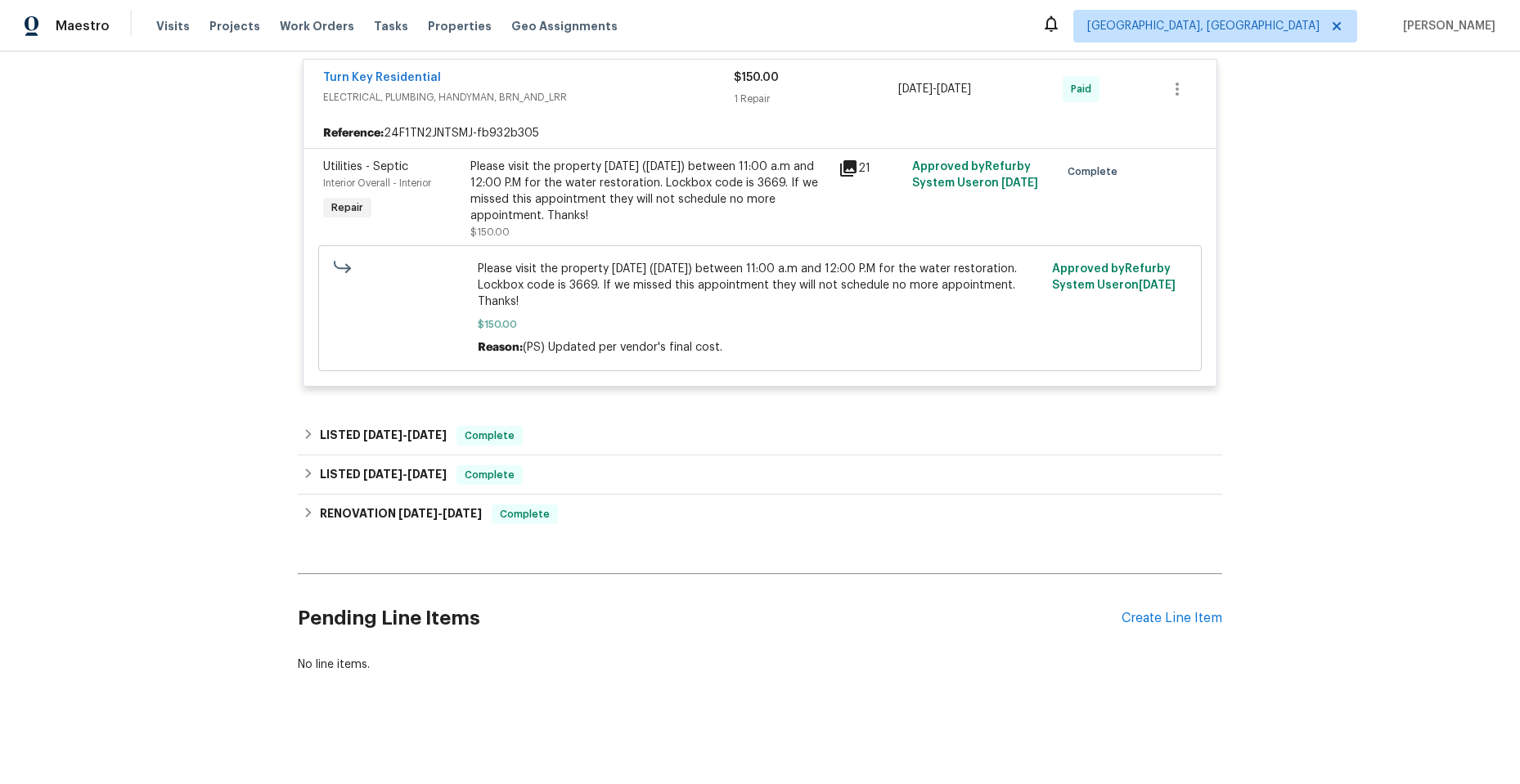
scroll to position [1402, 0]
click at [303, 428] on icon at bounding box center [309, 434] width 12 height 12
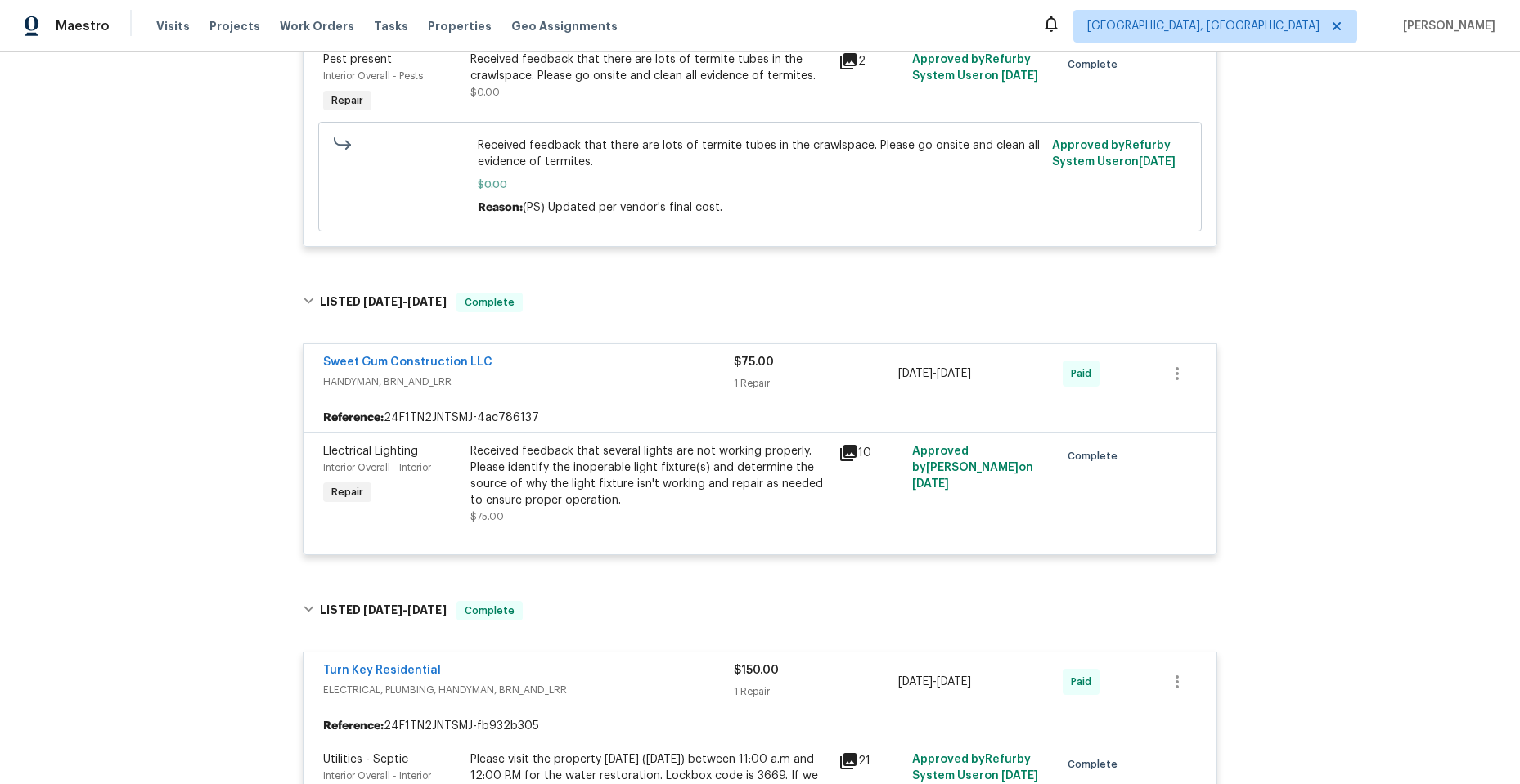
scroll to position [749, 0]
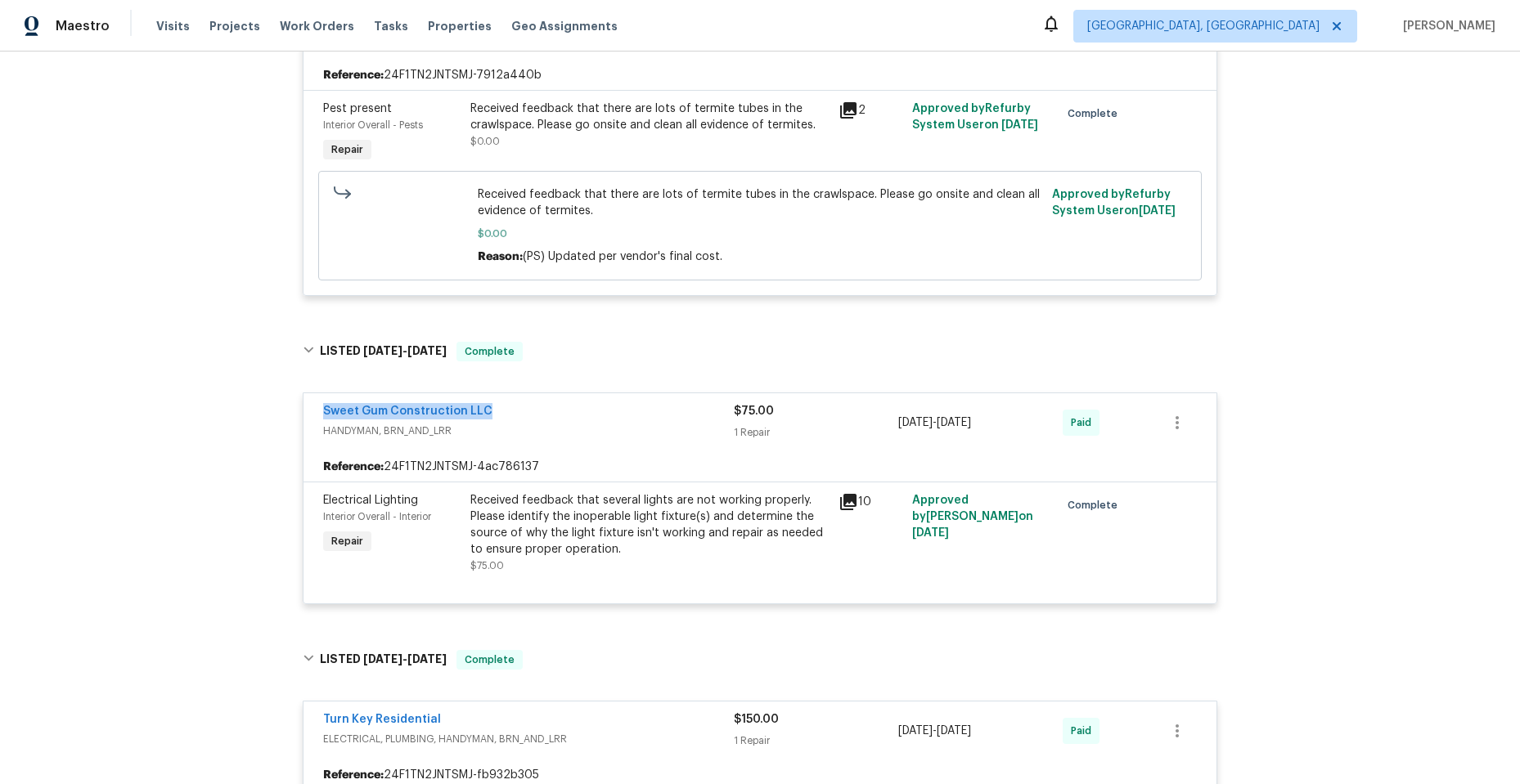
drag, startPoint x: 309, startPoint y: 411, endPoint x: 464, endPoint y: 418, distance: 155.2
click at [489, 418] on div "Sweet Gum Construction LLC HANDYMAN, BRN_AND_LRR $75.00 1 Repair 7/17/2025 - 7/…" at bounding box center [760, 422] width 912 height 59
copy link "Sweet Gum Construction LLC"
